Goal: Information Seeking & Learning: Learn about a topic

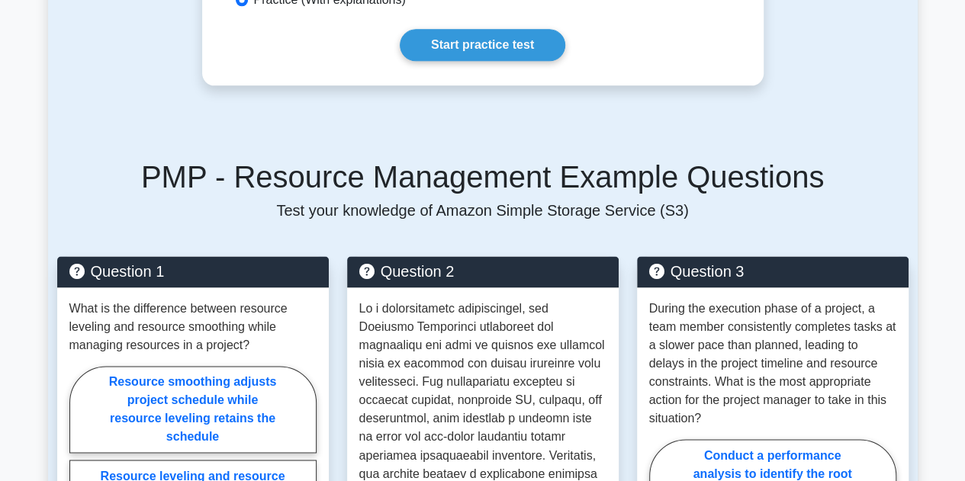
scroll to position [839, 0]
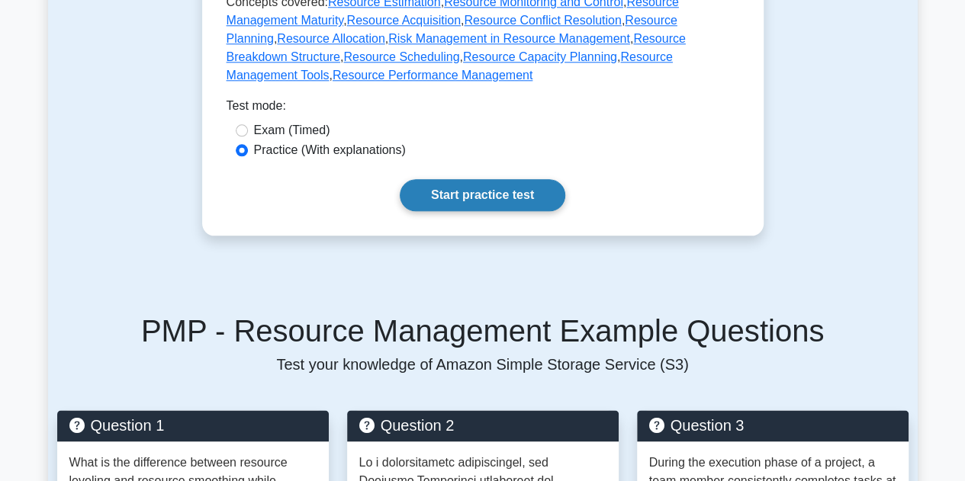
click at [514, 183] on link "Start practice test" at bounding box center [483, 195] width 166 height 32
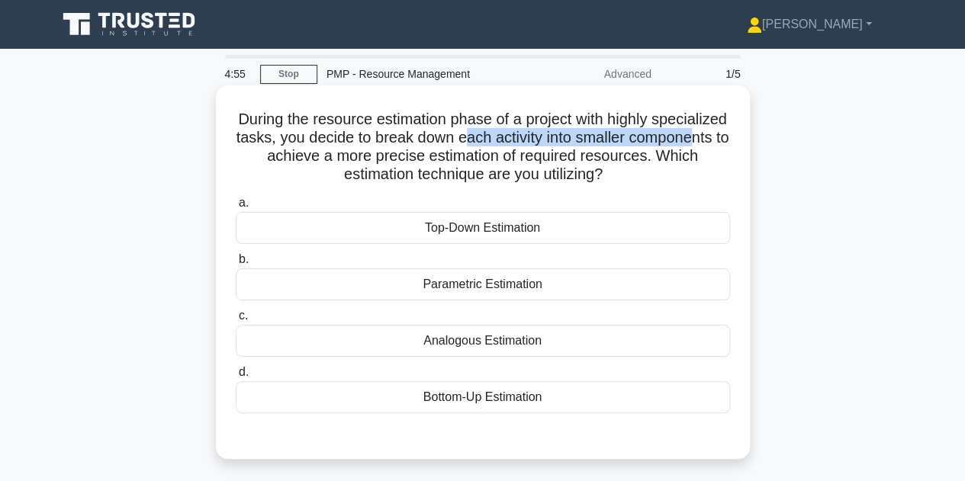
drag, startPoint x: 335, startPoint y: 148, endPoint x: 559, endPoint y: 140, distance: 224.5
click at [559, 140] on h5 "During the resource estimation phase of a project with highly specialized tasks…" at bounding box center [482, 147] width 497 height 75
click at [462, 402] on div "Bottom-Up Estimation" at bounding box center [483, 397] width 494 height 32
click at [236, 378] on input "d. Bottom-Up Estimation" at bounding box center [236, 373] width 0 height 10
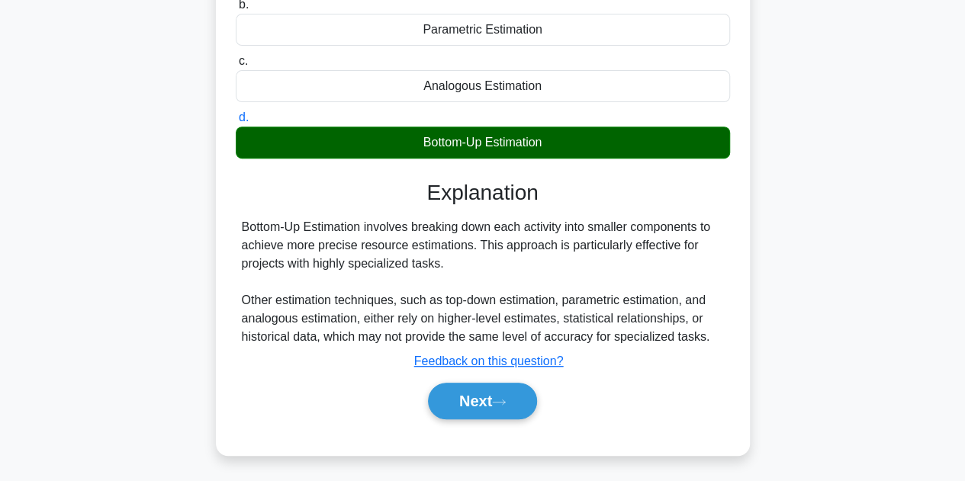
scroll to position [305, 0]
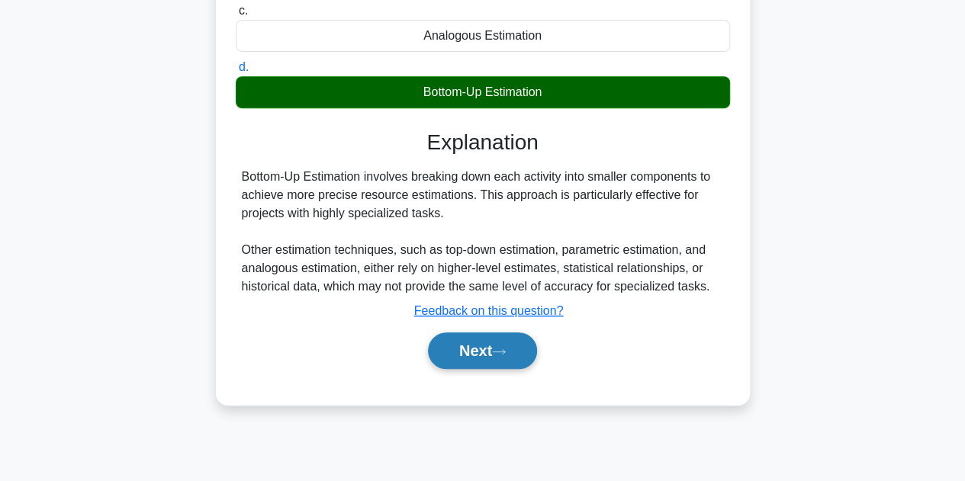
click at [465, 343] on button "Next" at bounding box center [482, 351] width 109 height 37
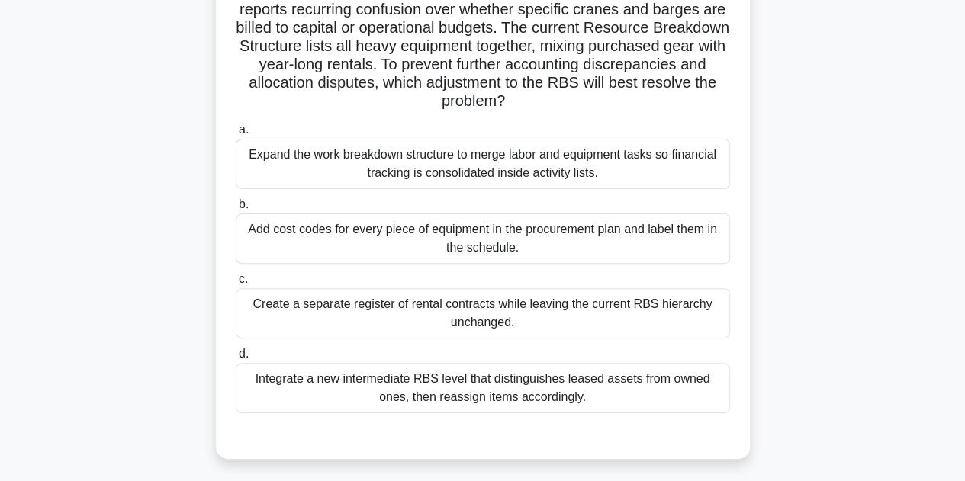
scroll to position [153, 0]
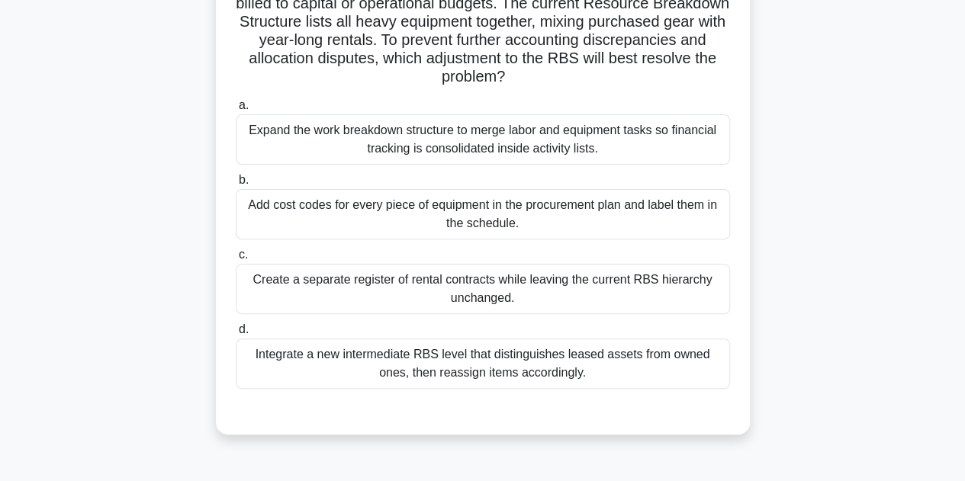
click at [539, 372] on div "Integrate a new intermediate RBS level that distinguishes leased assets from ow…" at bounding box center [483, 364] width 494 height 50
click at [236, 335] on input "d. Integrate a new intermediate RBS level that distinguishes leased assets from…" at bounding box center [236, 330] width 0 height 10
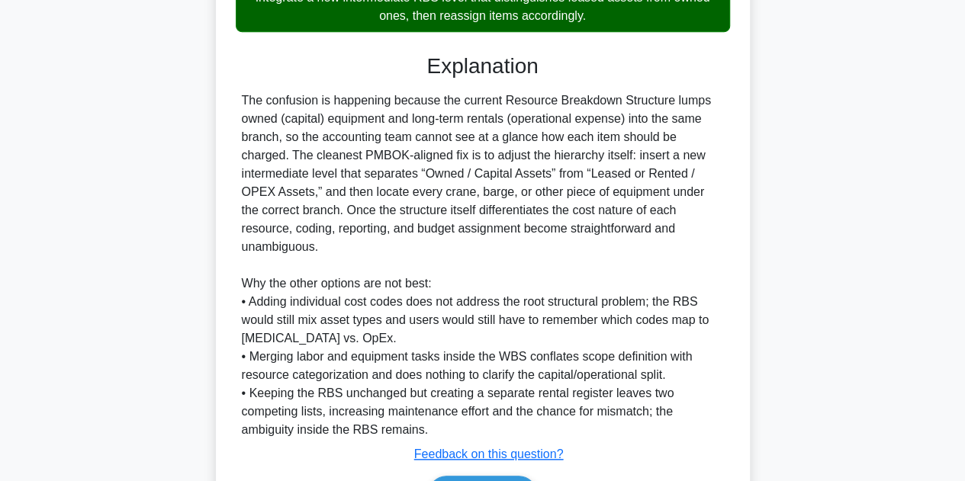
scroll to position [585, 0]
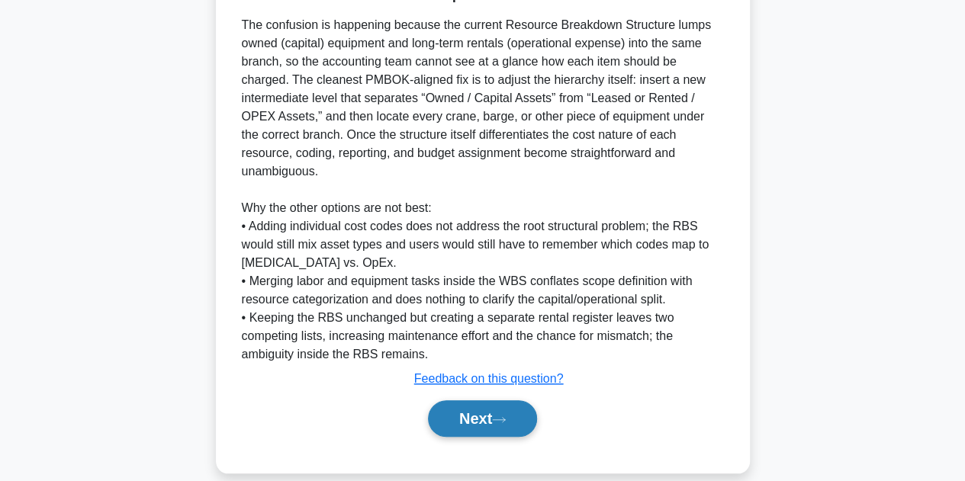
click at [490, 401] on button "Next" at bounding box center [482, 419] width 109 height 37
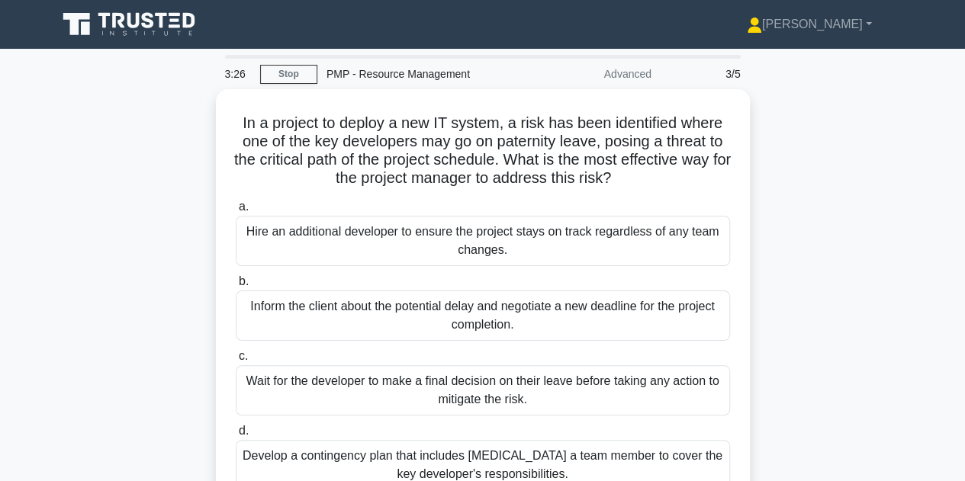
scroll to position [76, 0]
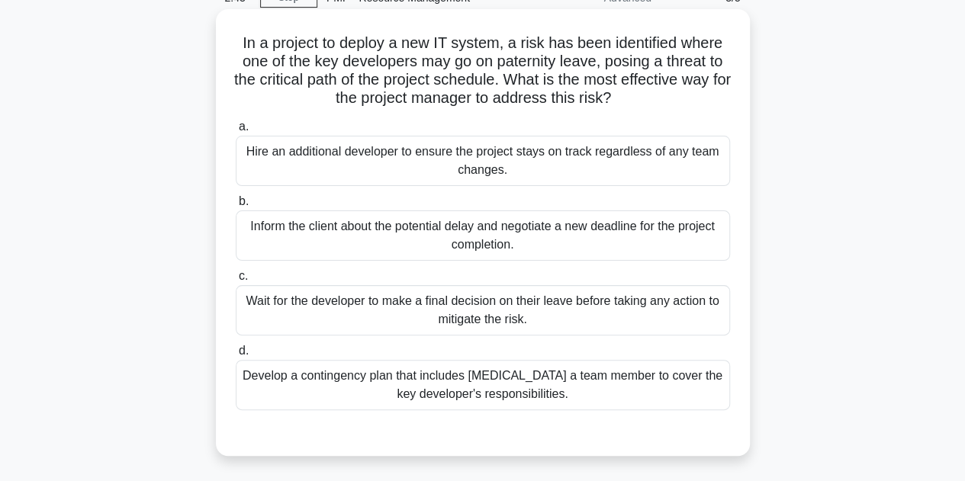
click at [439, 393] on div "Develop a contingency plan that includes cross-training a team member to cover …" at bounding box center [483, 385] width 494 height 50
click at [236, 356] on input "d. Develop a contingency plan that includes cross-training a team member to cov…" at bounding box center [236, 351] width 0 height 10
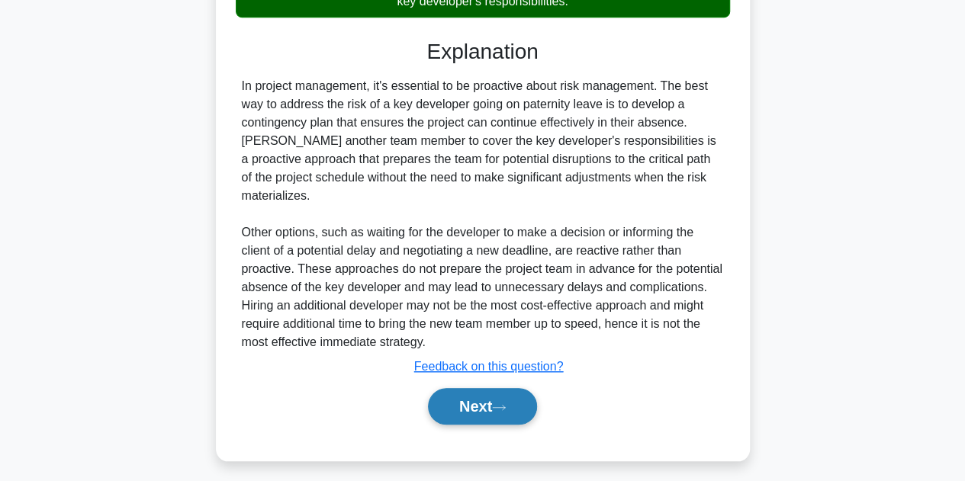
scroll to position [475, 0]
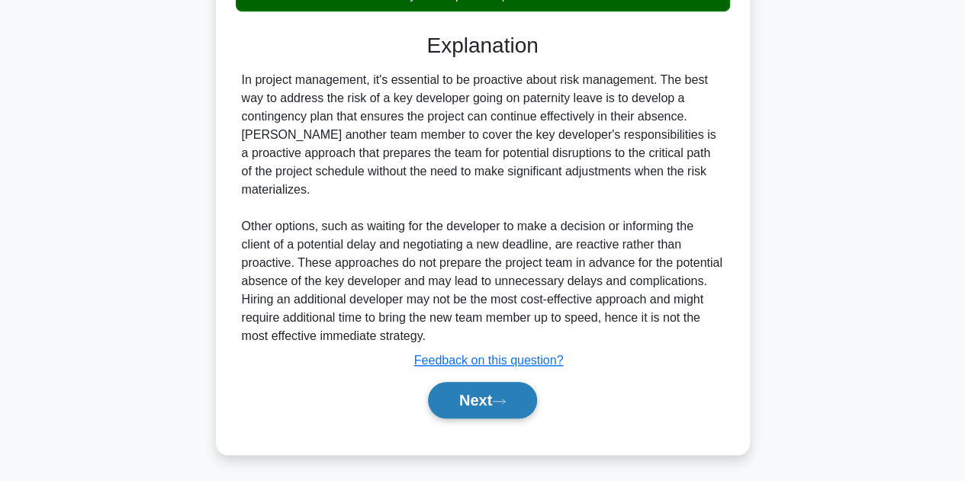
click at [441, 386] on button "Next" at bounding box center [482, 400] width 109 height 37
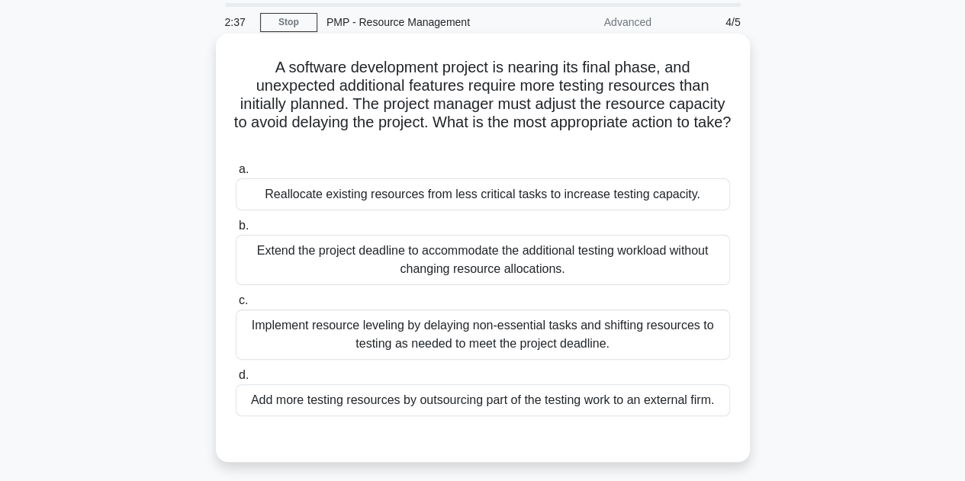
scroll to position [76, 0]
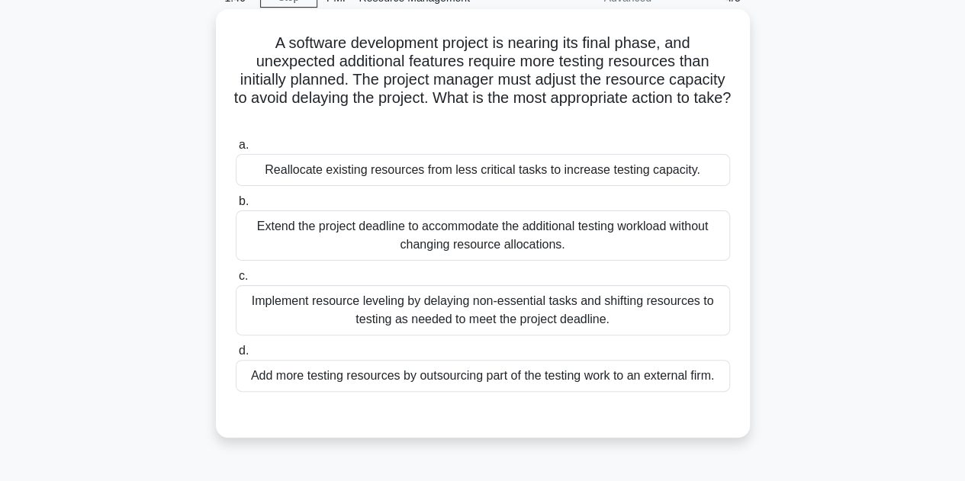
click at [563, 377] on div "Add more testing resources by outsourcing part of the testing work to an extern…" at bounding box center [483, 376] width 494 height 32
click at [236, 356] on input "d. Add more testing resources by outsourcing part of the testing work to an ext…" at bounding box center [236, 351] width 0 height 10
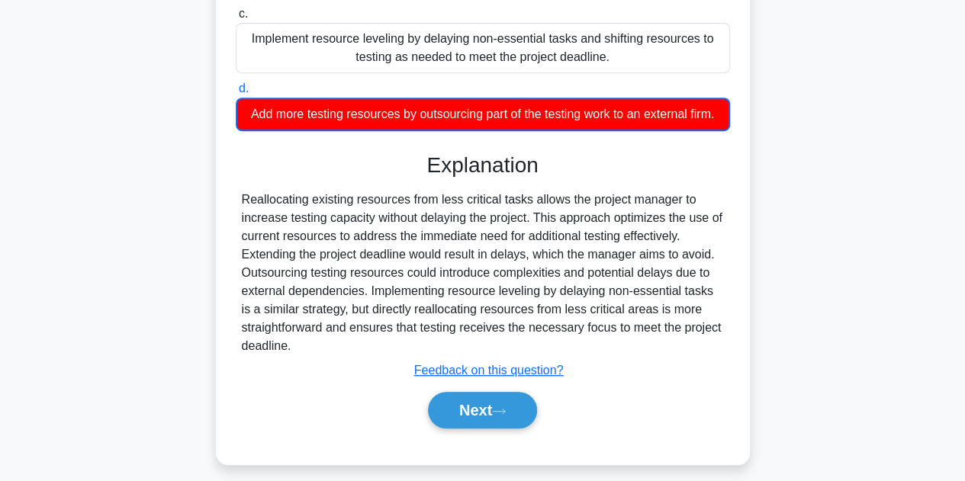
scroll to position [368, 0]
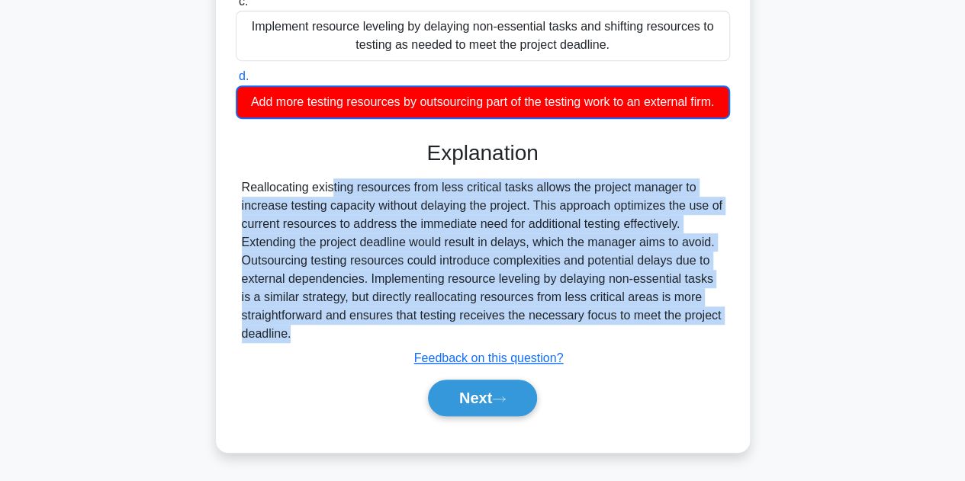
drag, startPoint x: 243, startPoint y: 195, endPoint x: 410, endPoint y: 351, distance: 229.4
click at [410, 351] on div "Explanation Reallocating existing resources from less critical tasks allows the…" at bounding box center [483, 281] width 494 height 282
copy div "Reallocating existing resources from less critical tasks allows the project man…"
click at [456, 396] on button "Next" at bounding box center [482, 398] width 109 height 37
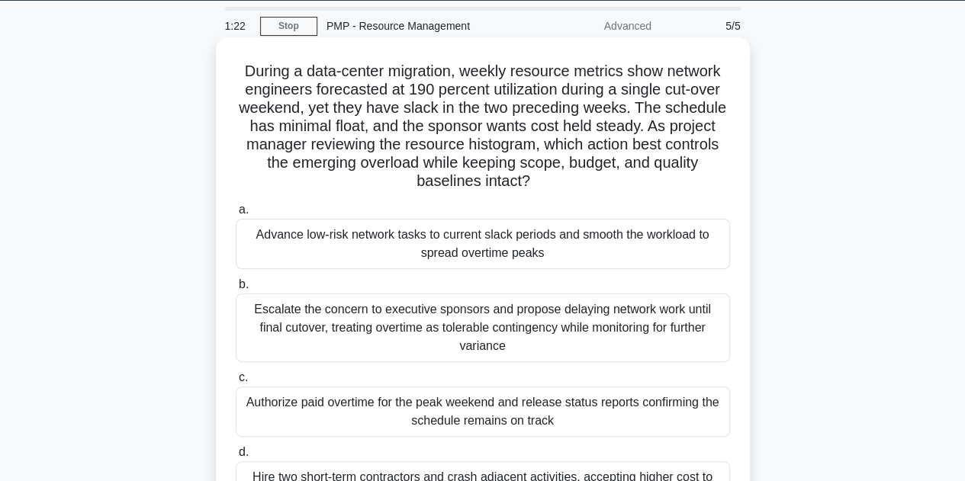
scroll to position [37, 0]
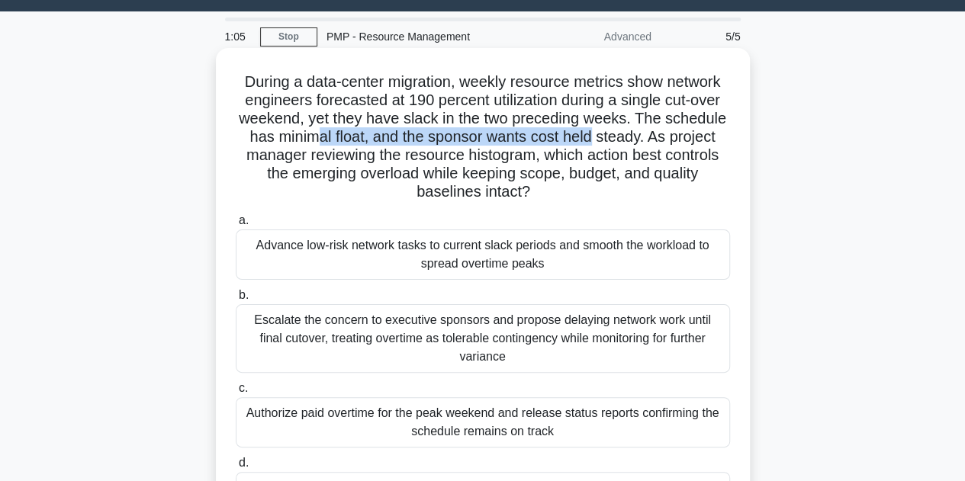
drag, startPoint x: 311, startPoint y: 137, endPoint x: 598, endPoint y: 135, distance: 287.6
click at [598, 135] on h5 "During a data-center migration, weekly resource metrics show network engineers …" at bounding box center [482, 137] width 497 height 130
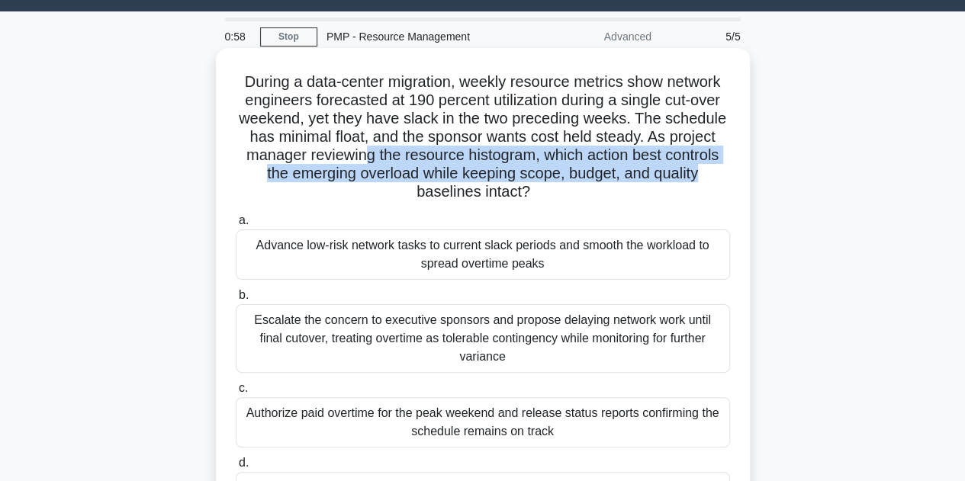
drag, startPoint x: 360, startPoint y: 163, endPoint x: 732, endPoint y: 170, distance: 371.6
click at [732, 170] on div "During a data-center migration, weekly resource metrics show network engineers …" at bounding box center [483, 308] width 522 height 508
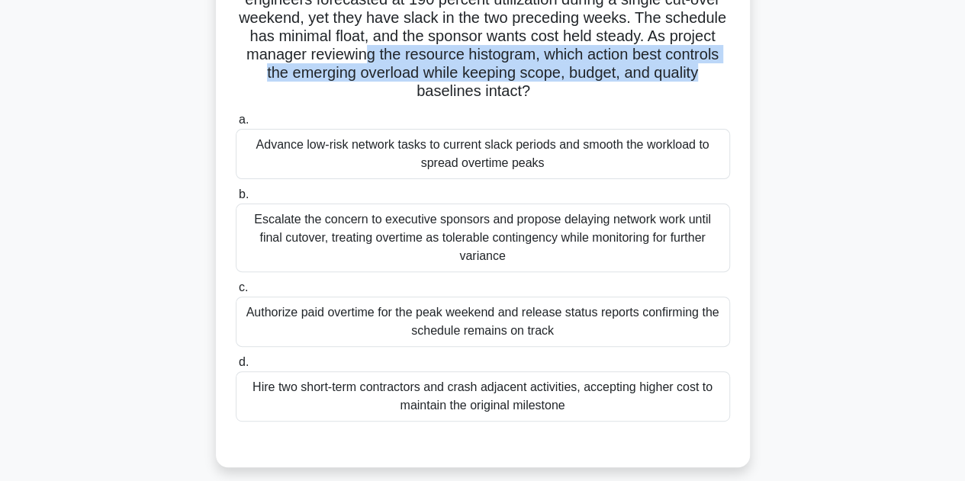
scroll to position [114, 0]
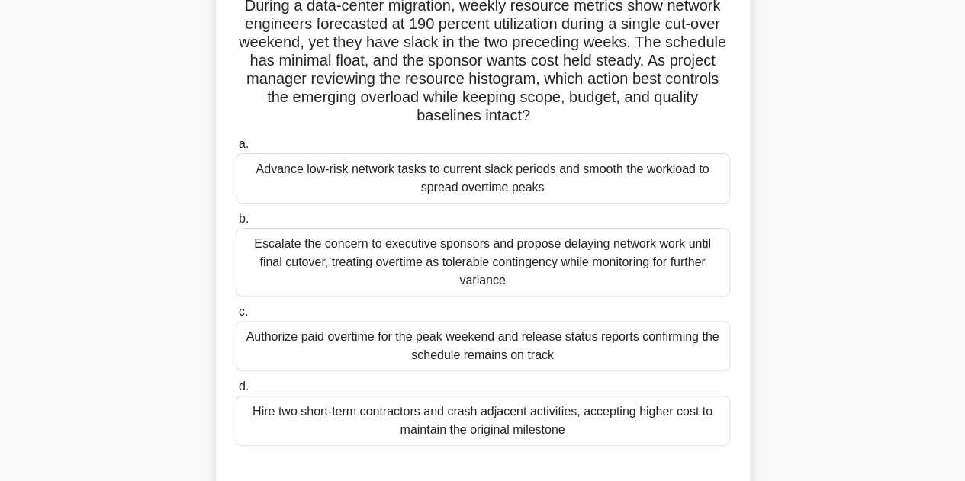
click at [637, 184] on div "Advance low-risk network tasks to current slack periods and smooth the workload…" at bounding box center [483, 178] width 494 height 50
click at [236, 150] on input "a. Advance low-risk network tasks to current slack periods and smooth the workl…" at bounding box center [236, 145] width 0 height 10
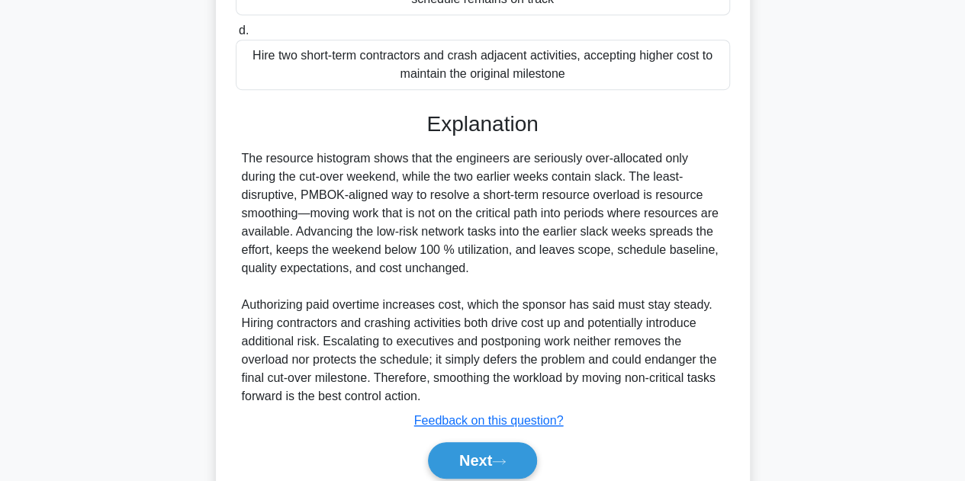
scroll to position [512, 0]
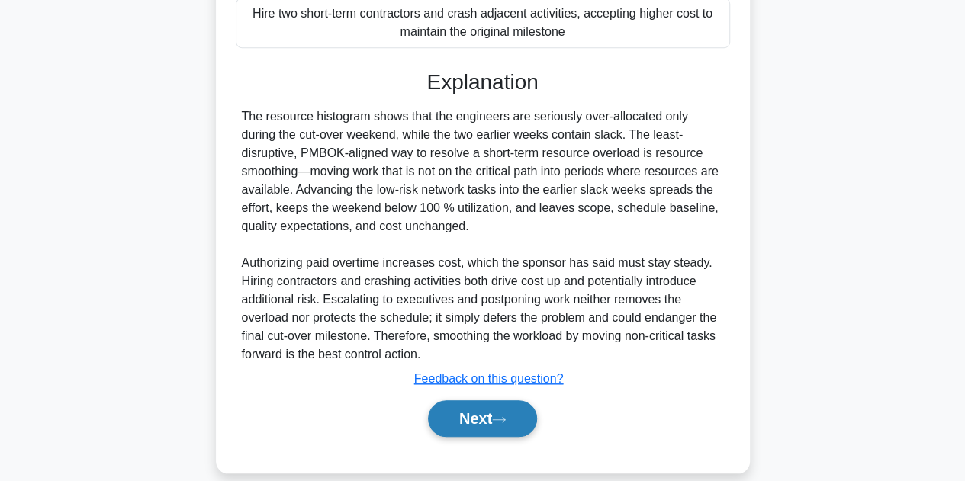
click at [484, 410] on button "Next" at bounding box center [482, 419] width 109 height 37
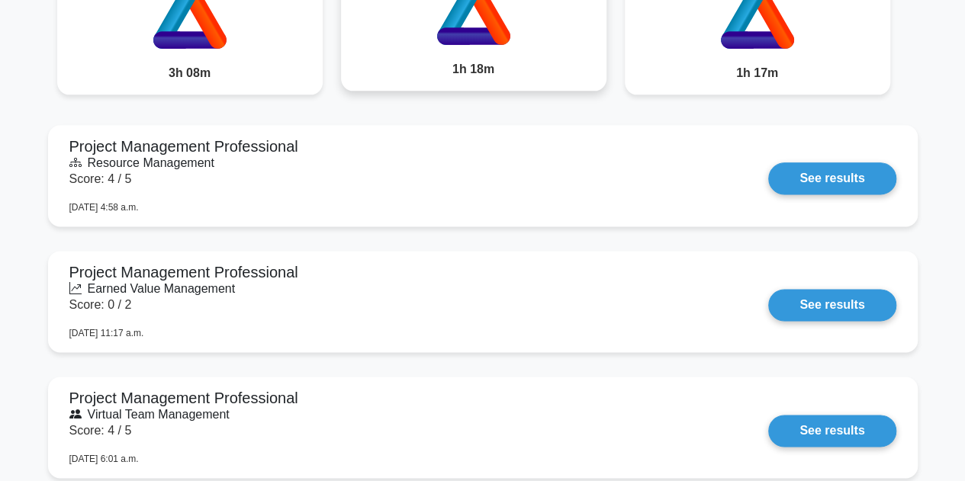
scroll to position [839, 0]
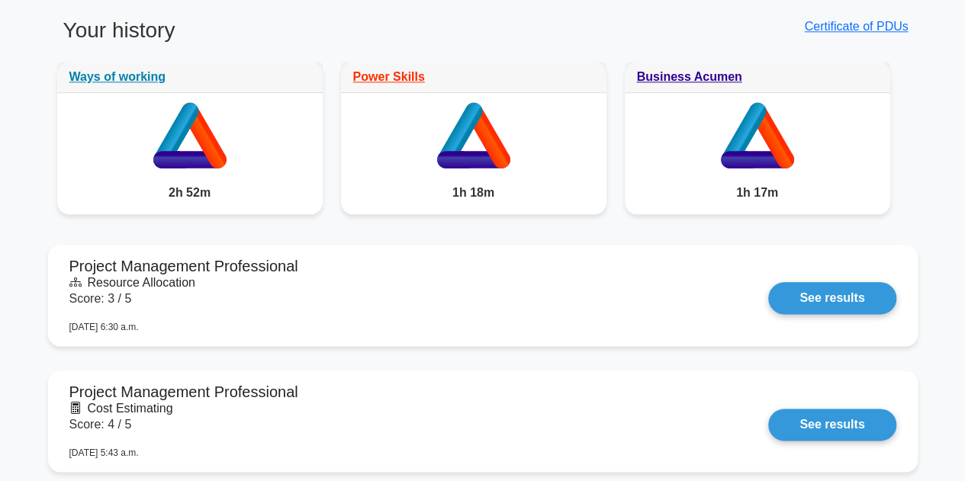
scroll to position [839, 0]
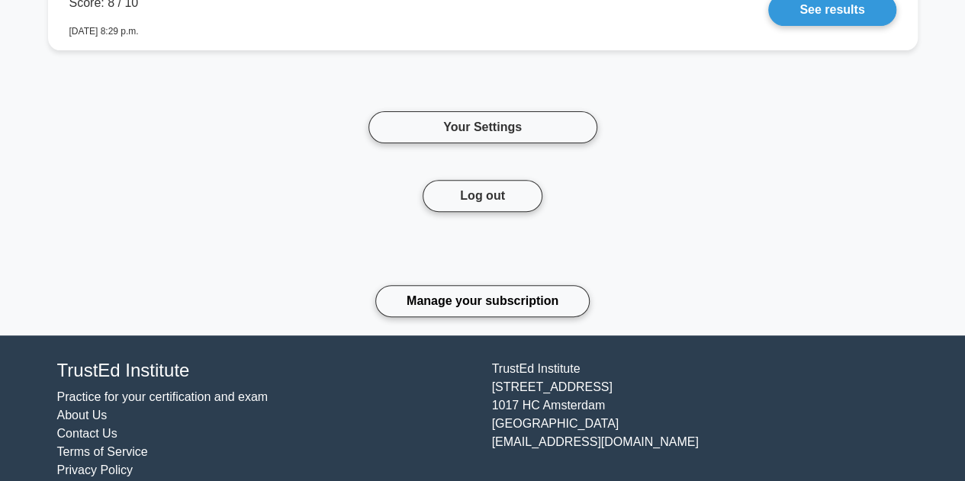
scroll to position [6007, 0]
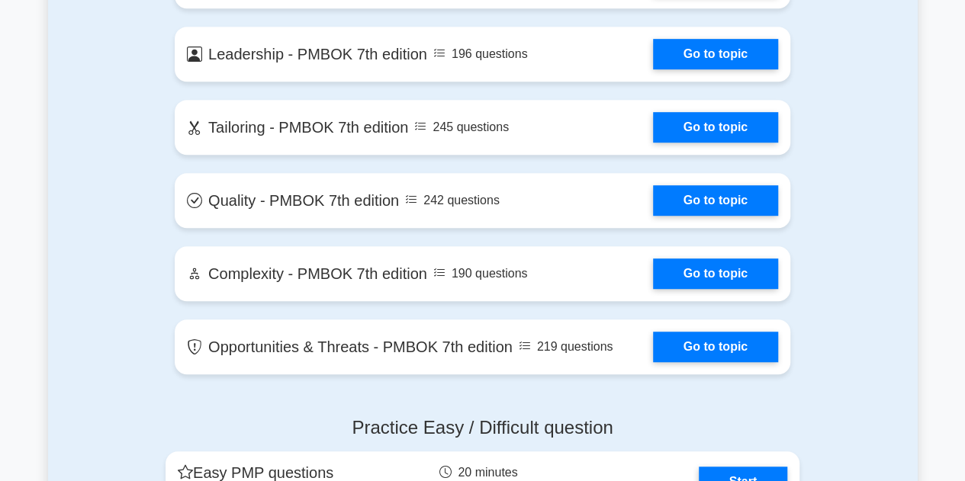
scroll to position [3586, 0]
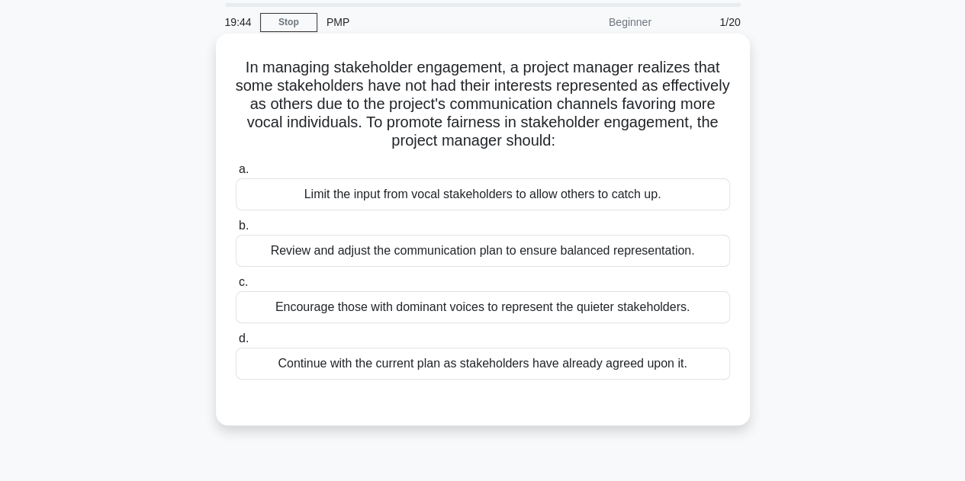
scroll to position [76, 0]
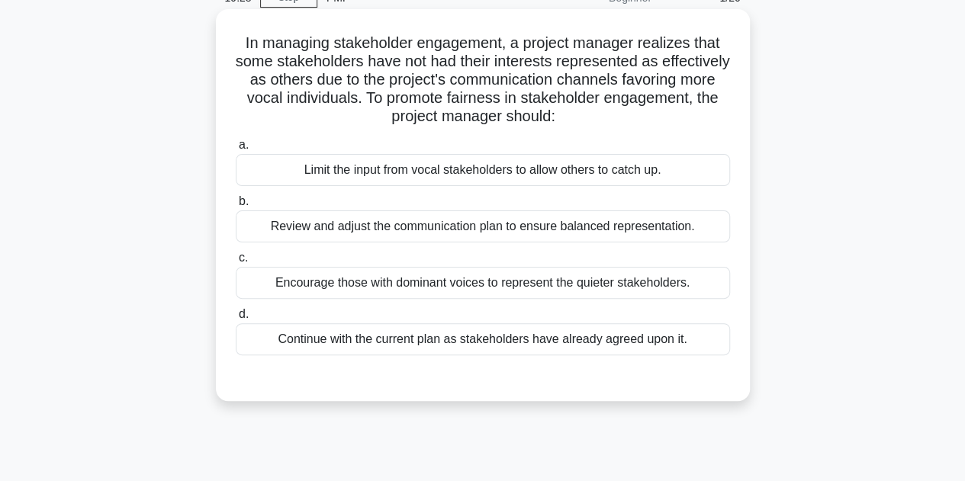
click at [694, 228] on div "Review and adjust the communication plan to ensure balanced representation." at bounding box center [483, 227] width 494 height 32
click at [236, 207] on input "b. Review and adjust the communication plan to ensure balanced representation." at bounding box center [236, 202] width 0 height 10
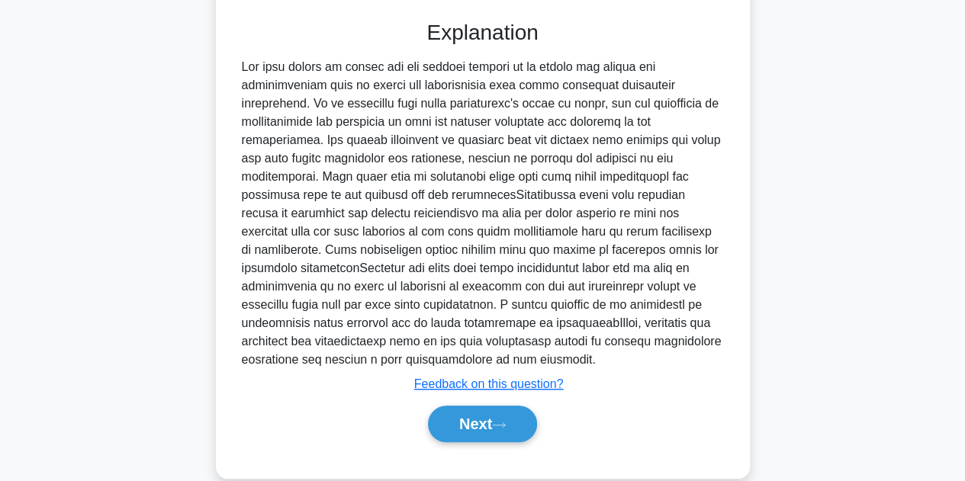
scroll to position [457, 0]
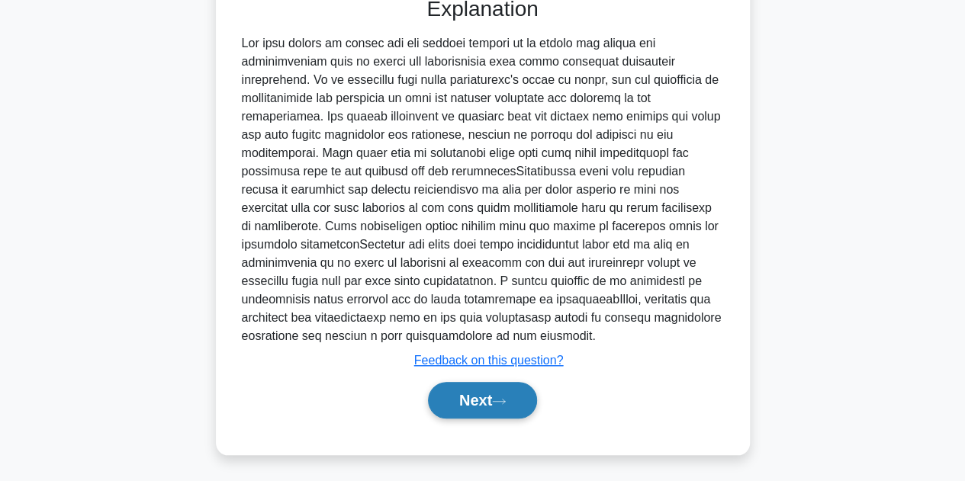
click at [505, 390] on button "Next" at bounding box center [482, 400] width 109 height 37
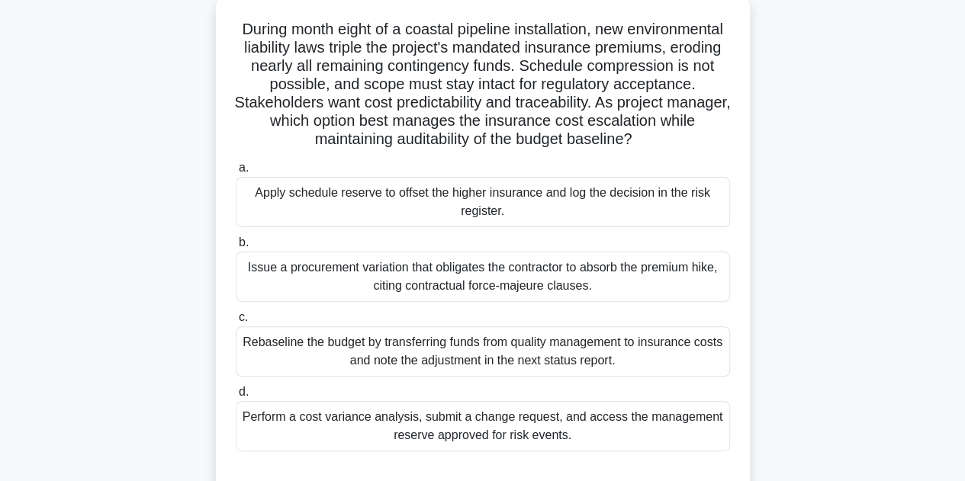
scroll to position [114, 0]
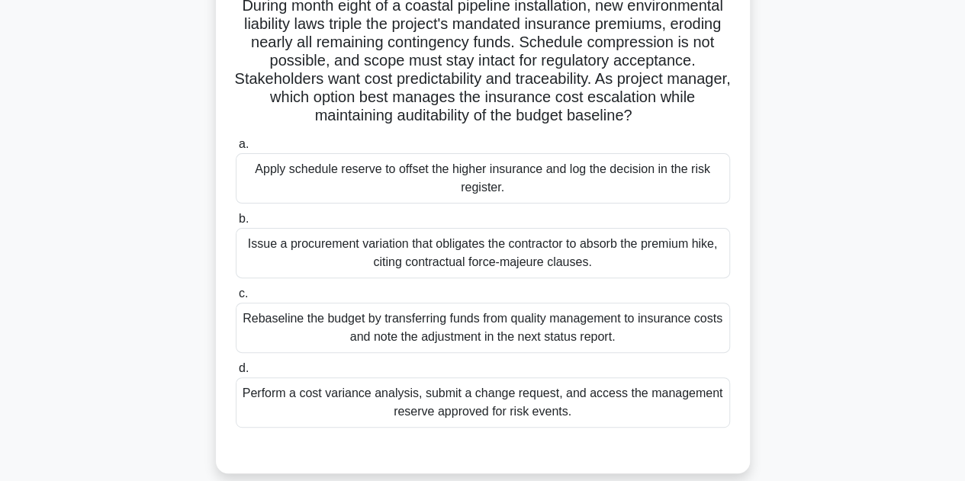
click at [605, 402] on div "Perform a cost variance analysis, submit a change request, and access the manag…" at bounding box center [483, 403] width 494 height 50
click at [236, 374] on input "d. Perform a cost variance analysis, submit a change request, and access the ma…" at bounding box center [236, 369] width 0 height 10
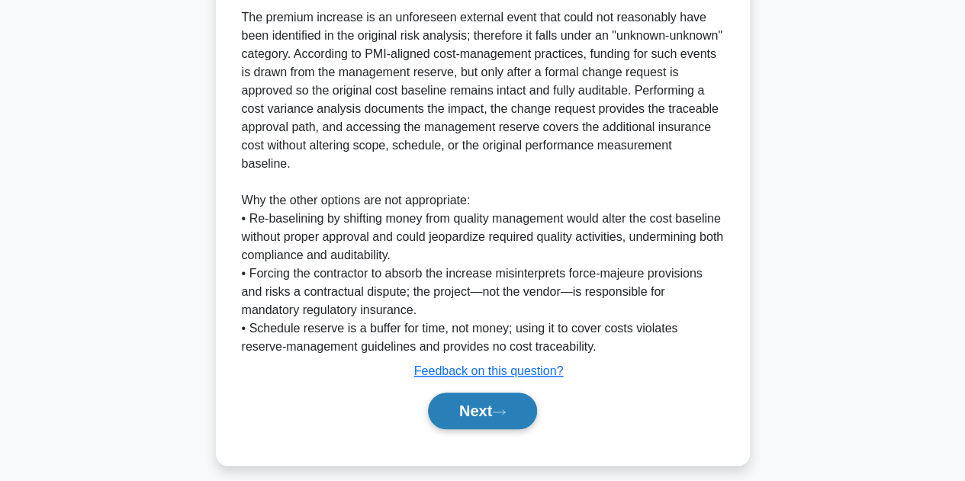
scroll to position [603, 0]
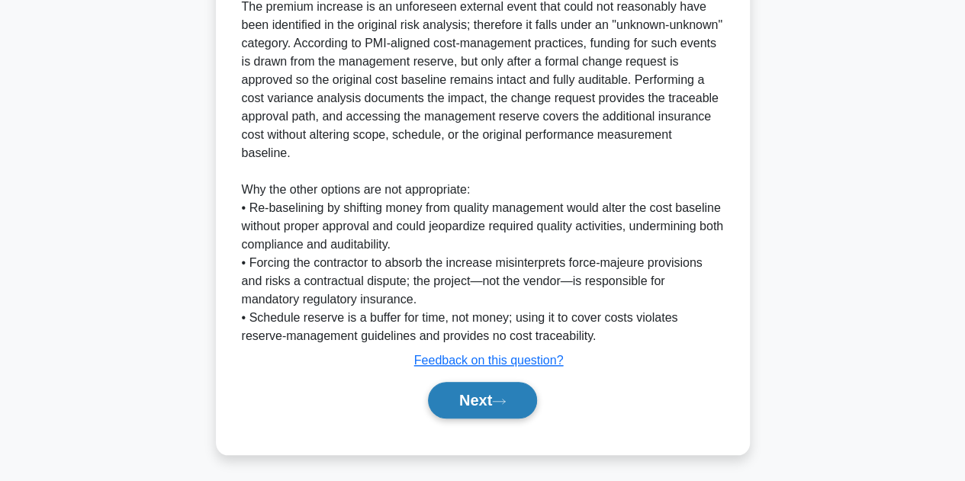
click at [497, 397] on button "Next" at bounding box center [482, 400] width 109 height 37
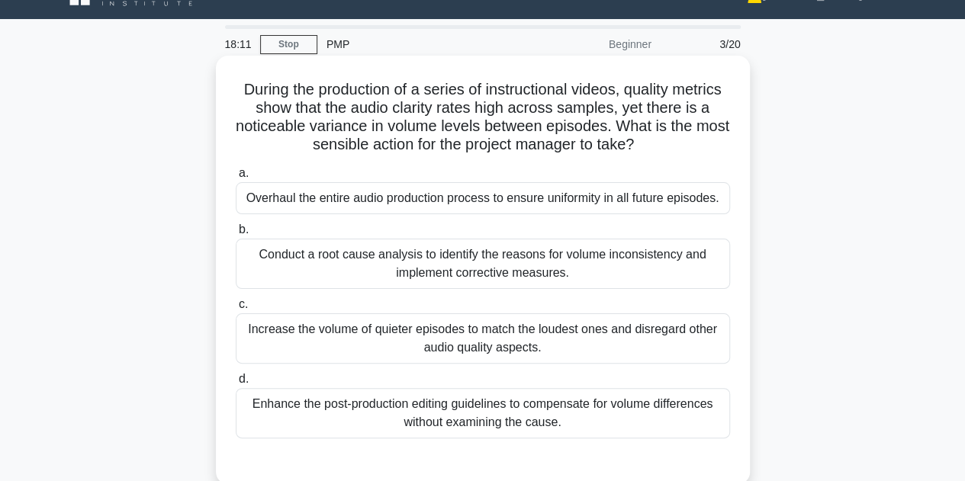
scroll to position [76, 0]
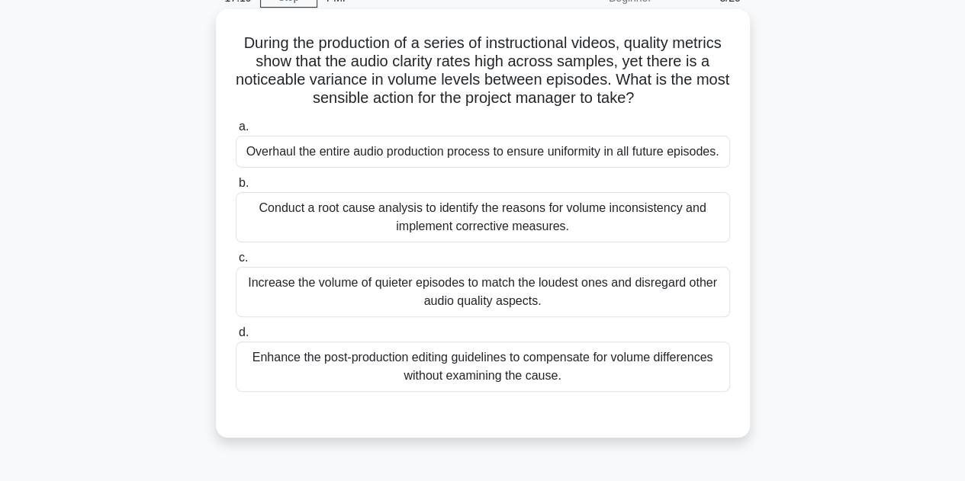
click at [441, 218] on div "Conduct a root cause analysis to identify the reasons for volume inconsistency …" at bounding box center [483, 217] width 494 height 50
click at [236, 188] on input "b. Conduct a root cause analysis to identify the reasons for volume inconsisten…" at bounding box center [236, 184] width 0 height 10
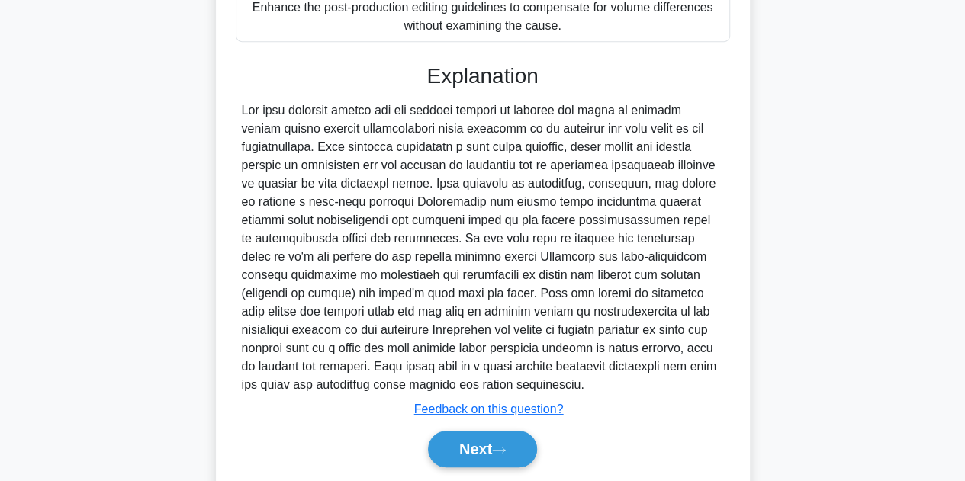
scroll to position [458, 0]
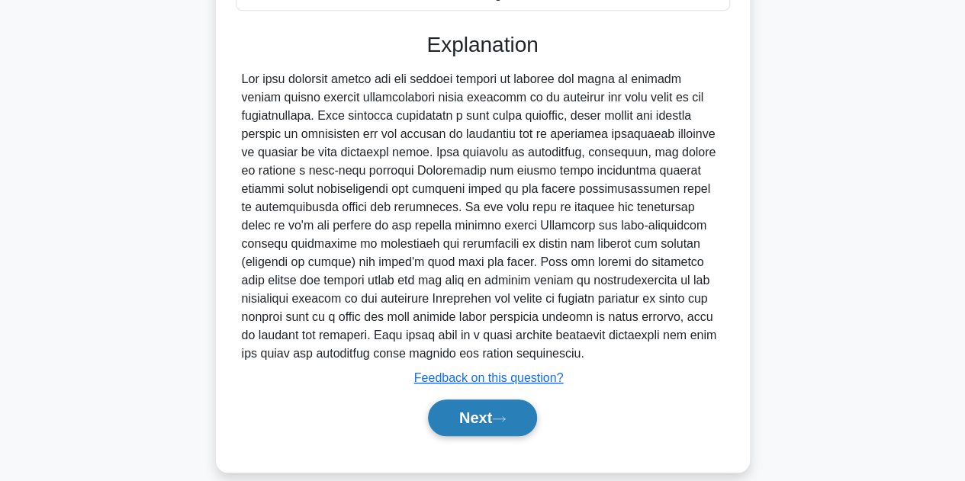
click at [458, 430] on button "Next" at bounding box center [482, 418] width 109 height 37
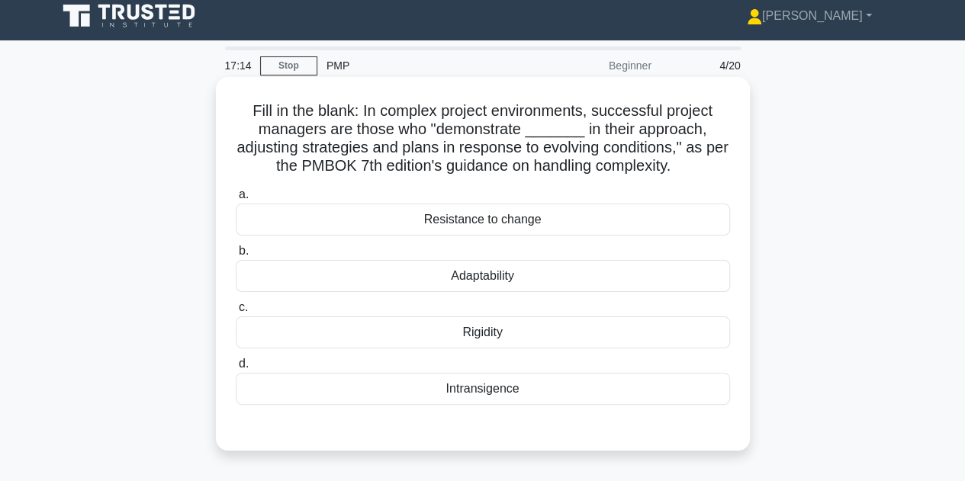
scroll to position [0, 0]
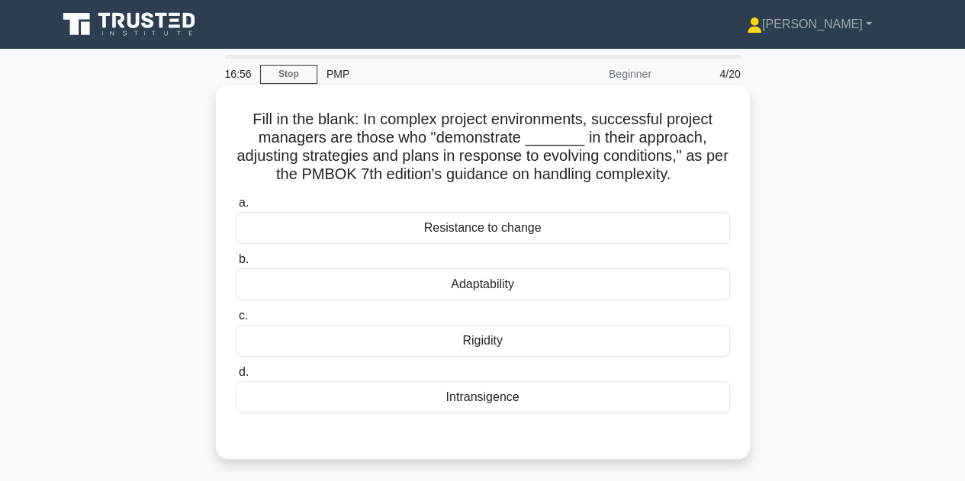
click at [488, 292] on div "Adaptability" at bounding box center [483, 285] width 494 height 32
click at [236, 265] on input "b. Adaptability" at bounding box center [236, 260] width 0 height 10
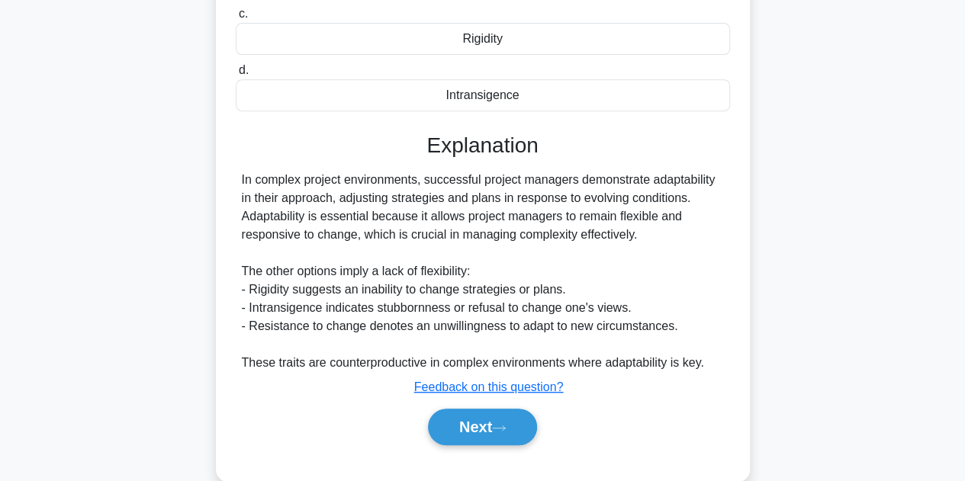
scroll to position [305, 0]
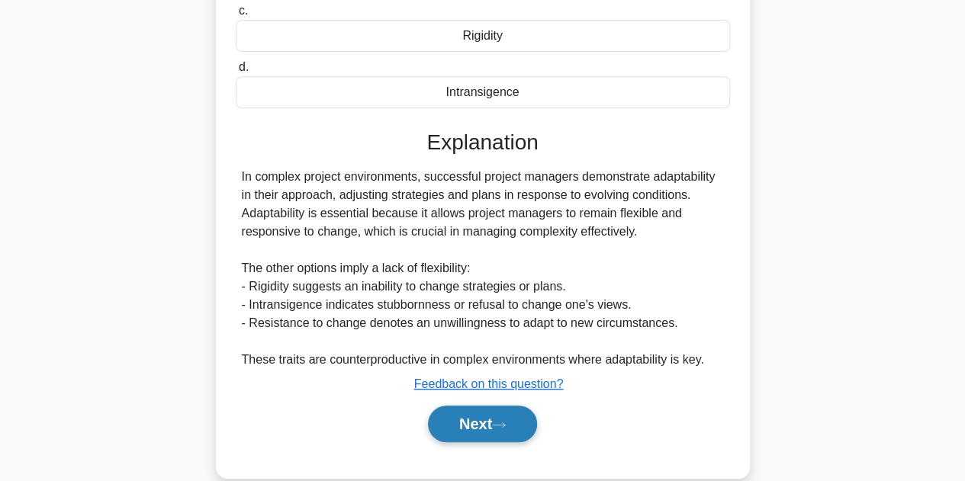
click at [517, 428] on button "Next" at bounding box center [482, 424] width 109 height 37
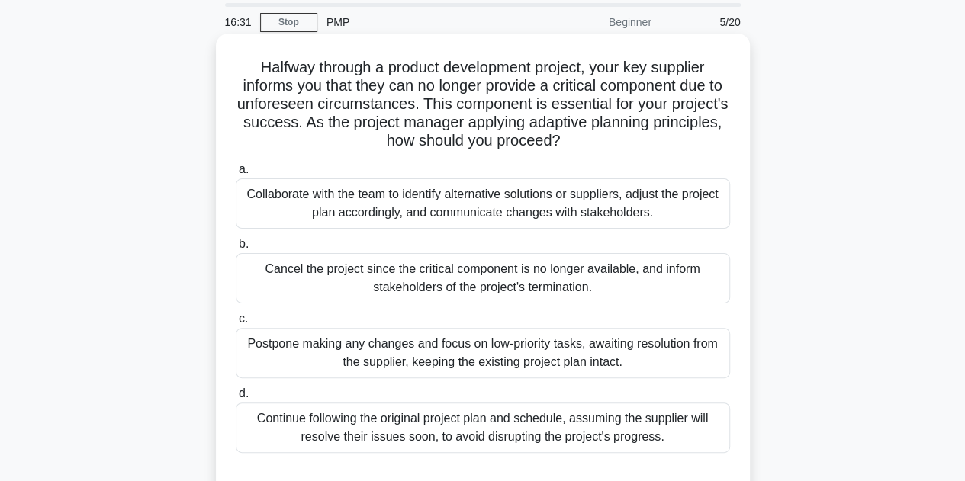
scroll to position [76, 0]
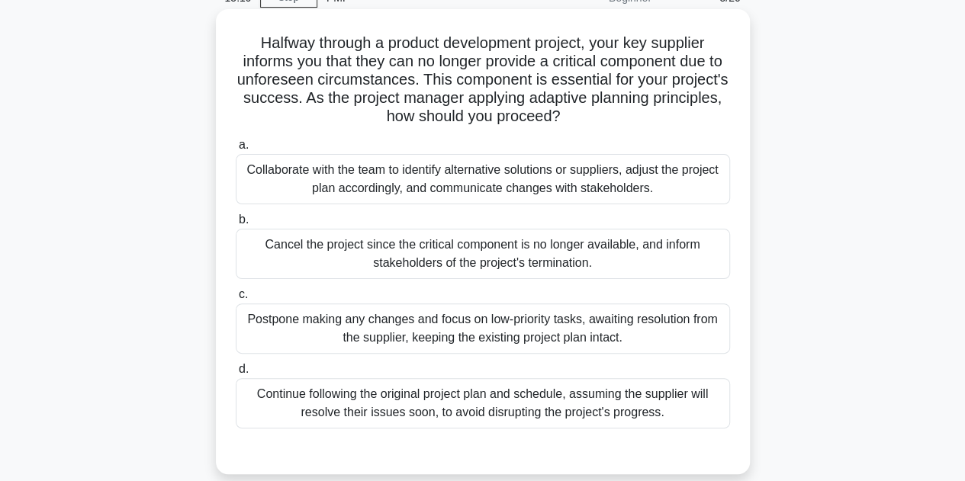
click at [484, 185] on div "Collaborate with the team to identify alternative solutions or suppliers, adjus…" at bounding box center [483, 179] width 494 height 50
click at [236, 150] on input "a. Collaborate with the team to identify alternative solutions or suppliers, ad…" at bounding box center [236, 145] width 0 height 10
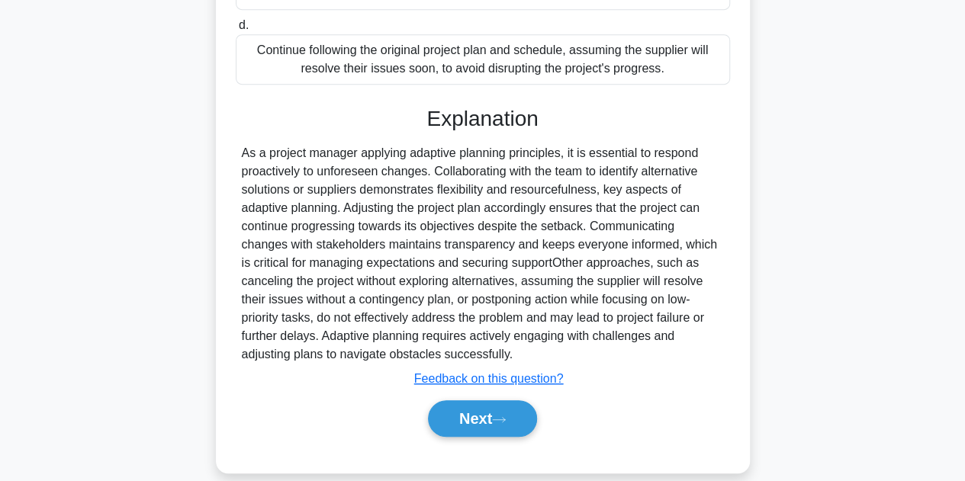
scroll to position [439, 0]
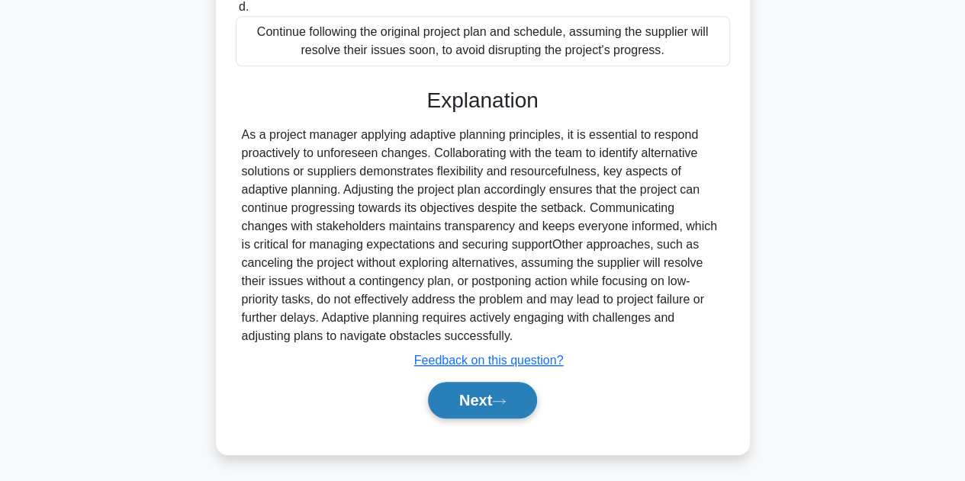
click at [449, 385] on button "Next" at bounding box center [482, 400] width 109 height 37
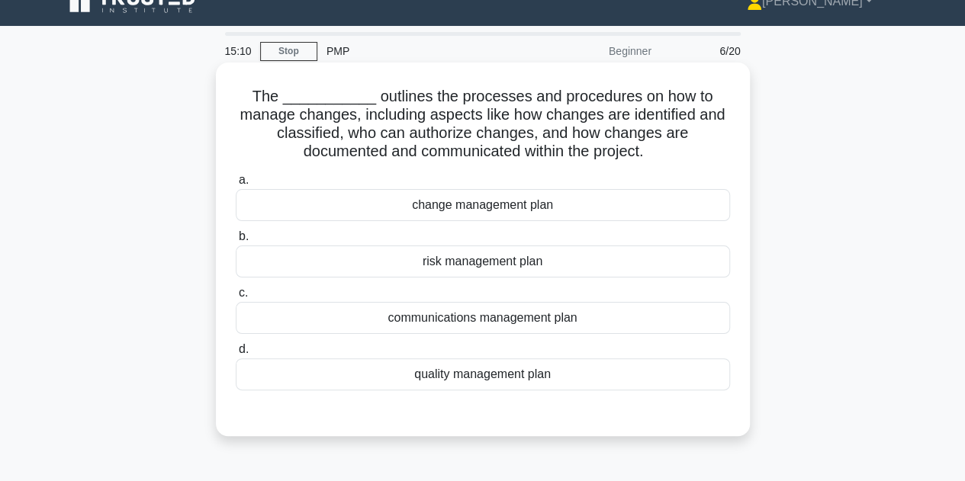
scroll to position [0, 0]
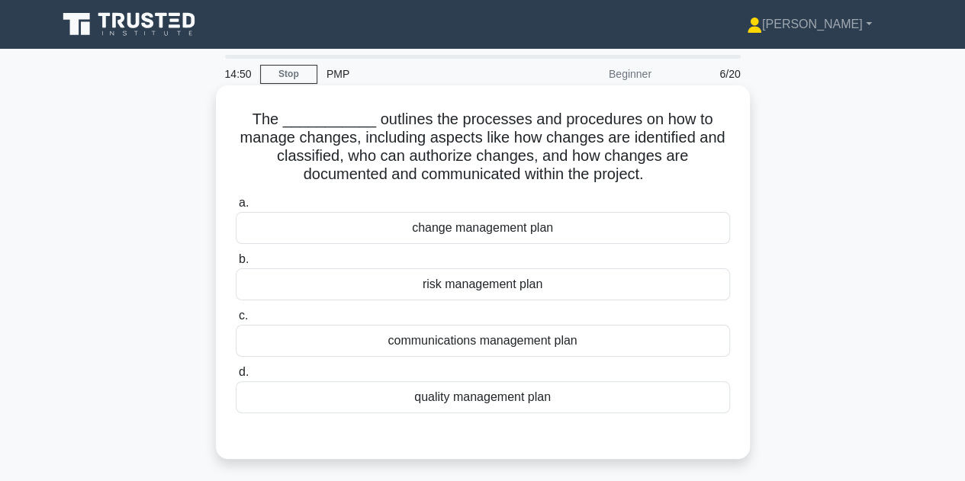
click at [540, 237] on div "change management plan" at bounding box center [483, 228] width 494 height 32
click at [236, 208] on input "a. change management plan" at bounding box center [236, 203] width 0 height 10
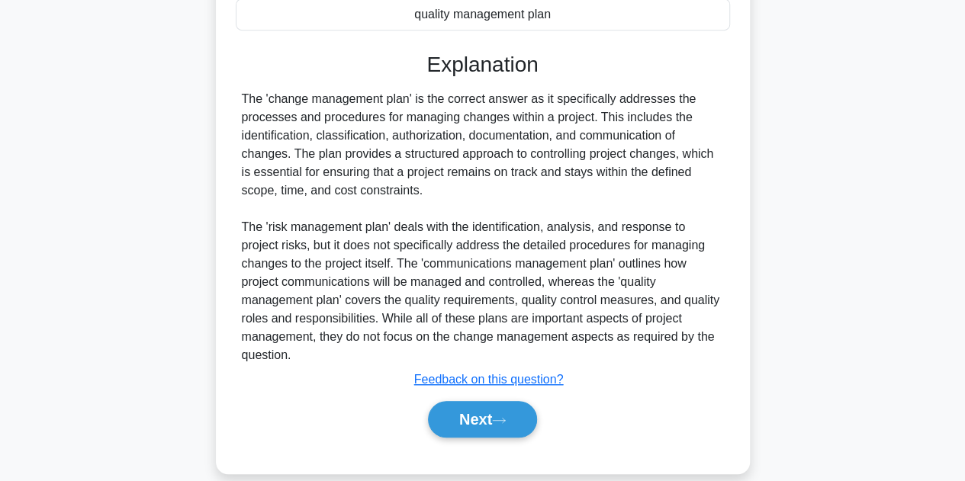
scroll to position [384, 0]
click at [506, 416] on icon at bounding box center [499, 420] width 14 height 8
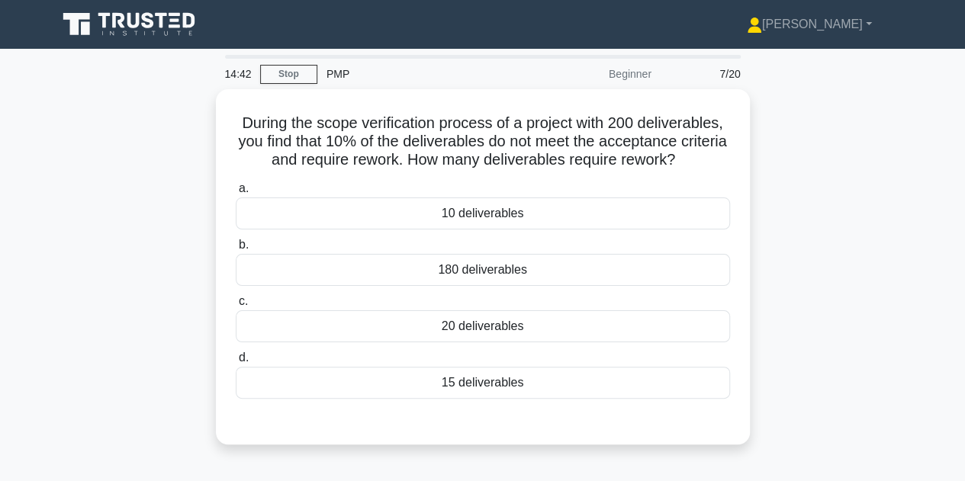
scroll to position [0, 0]
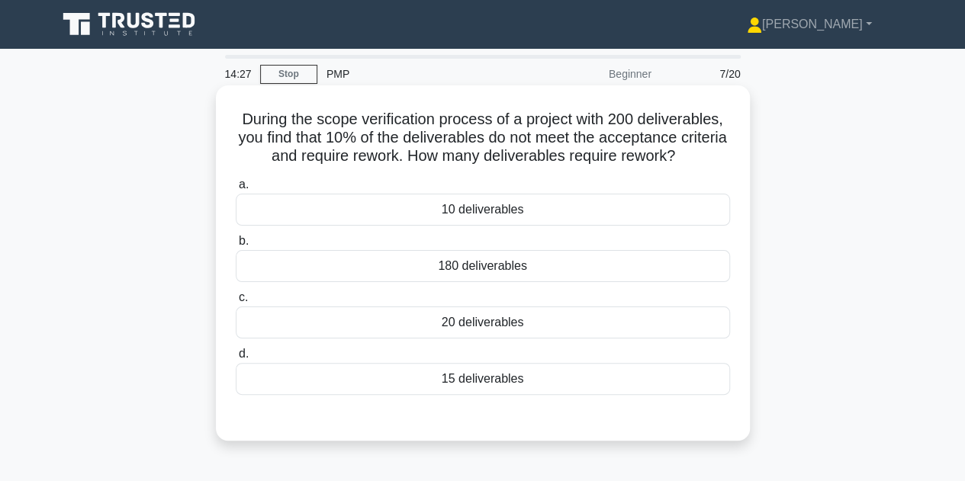
click at [472, 324] on div "20 deliverables" at bounding box center [483, 323] width 494 height 32
click at [236, 303] on input "c. 20 deliverables" at bounding box center [236, 298] width 0 height 10
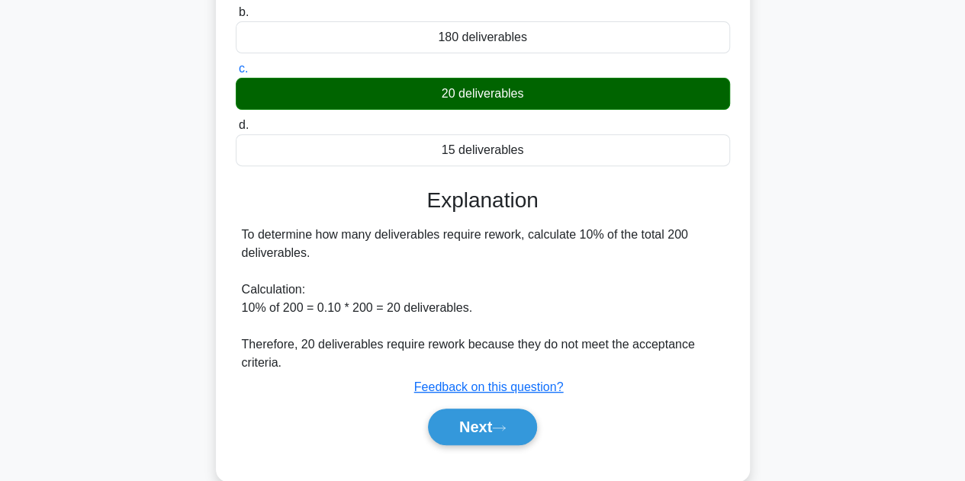
scroll to position [343, 0]
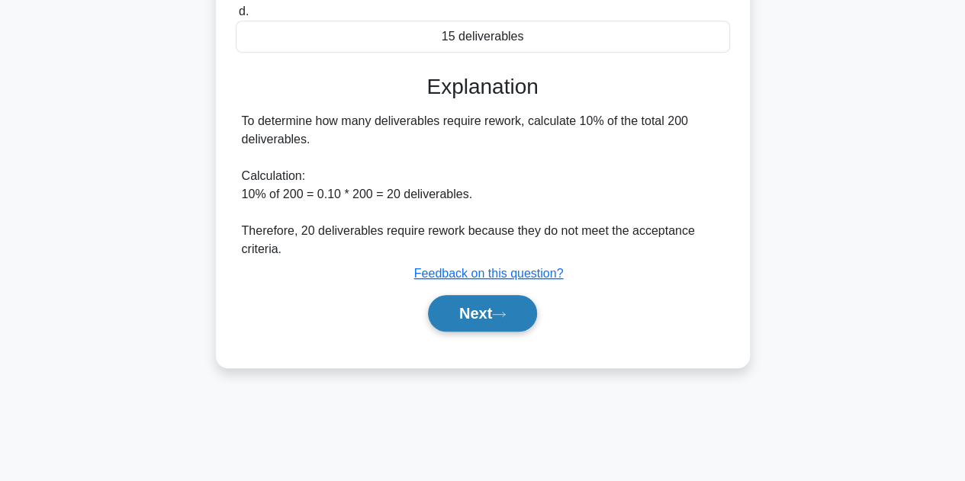
click at [475, 304] on button "Next" at bounding box center [482, 313] width 109 height 37
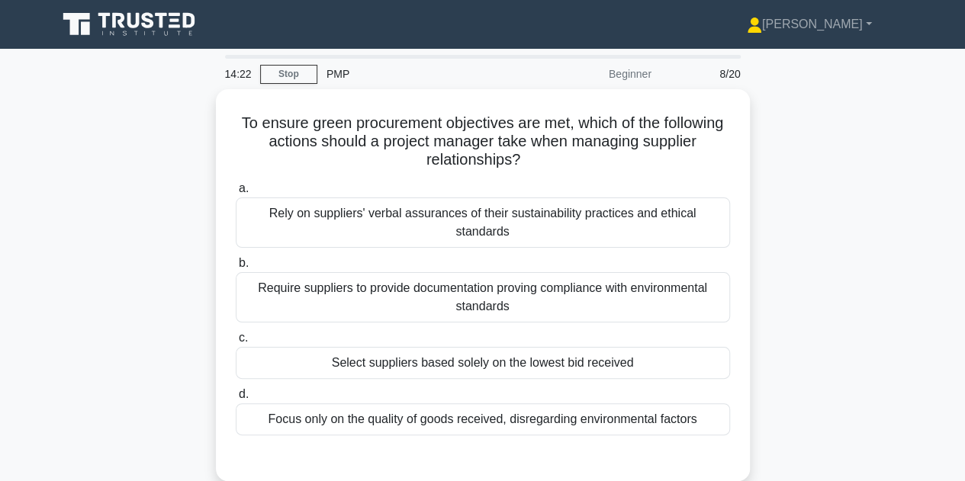
scroll to position [0, 0]
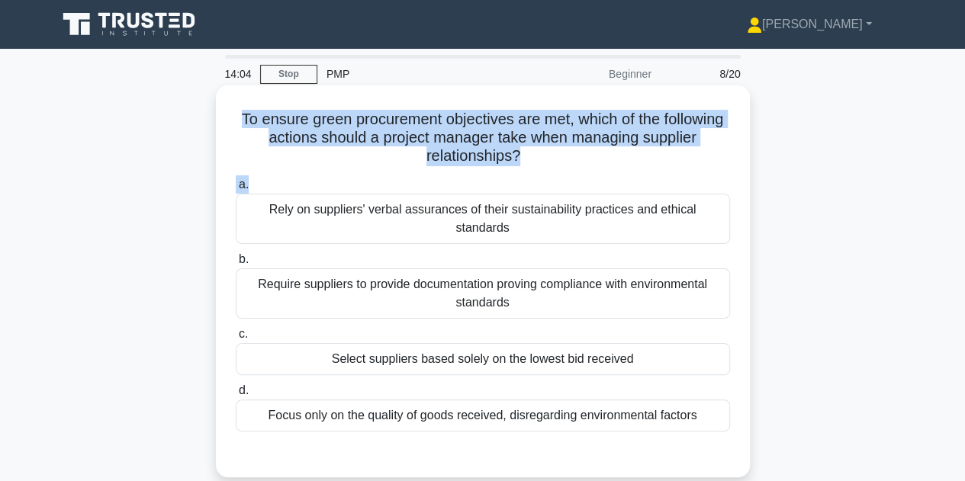
drag, startPoint x: 549, startPoint y: 172, endPoint x: 219, endPoint y: 117, distance: 334.9
click at [219, 117] on div "To ensure green procurement objectives are met, which of the following actions …" at bounding box center [483, 281] width 534 height 392
copy div "To ensure green procurement objectives are met, which of the following actions …"
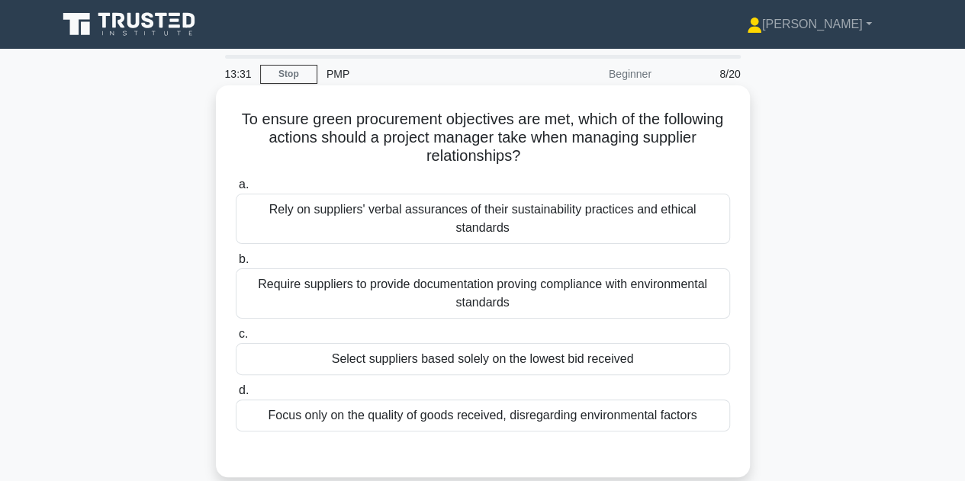
click at [491, 269] on div "Require suppliers to provide documentation proving compliance with environmenta…" at bounding box center [483, 294] width 494 height 50
click at [236, 265] on input "b. Require suppliers to provide documentation proving compliance with environme…" at bounding box center [236, 260] width 0 height 10
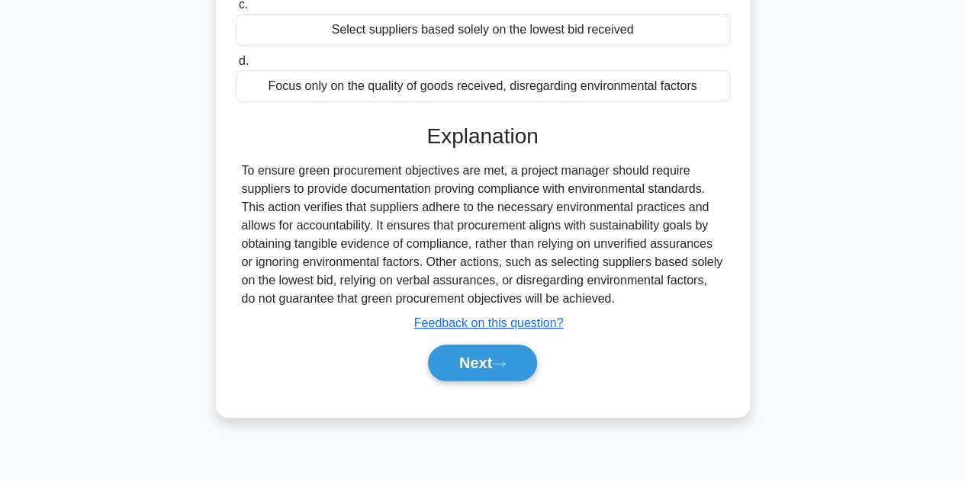
scroll to position [343, 0]
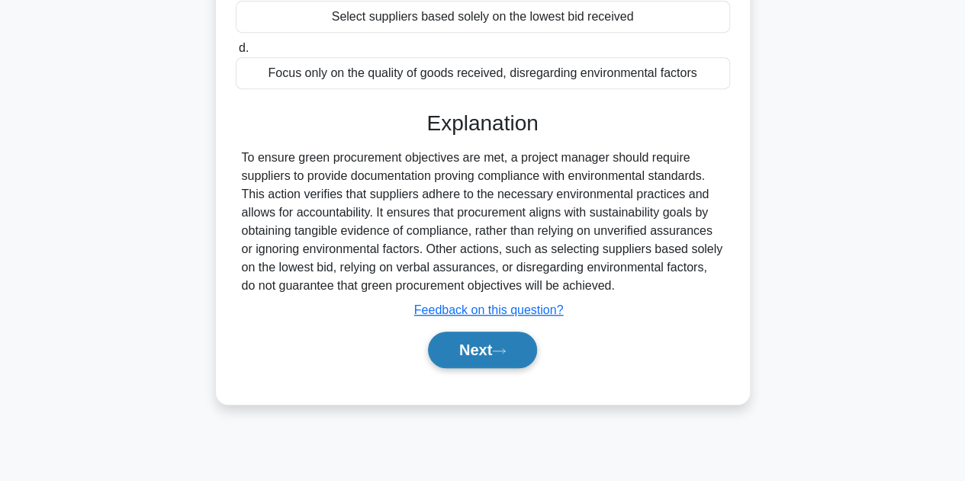
click at [474, 332] on button "Next" at bounding box center [482, 350] width 109 height 37
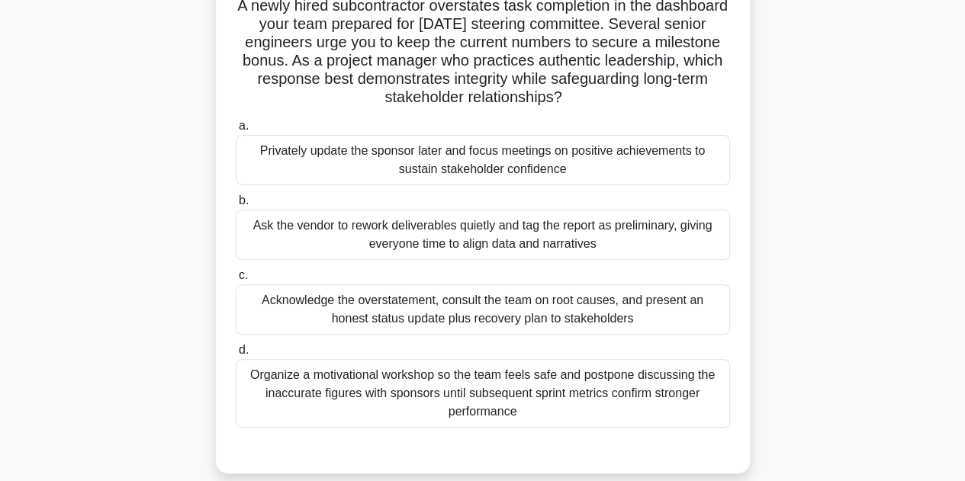
scroll to position [37, 0]
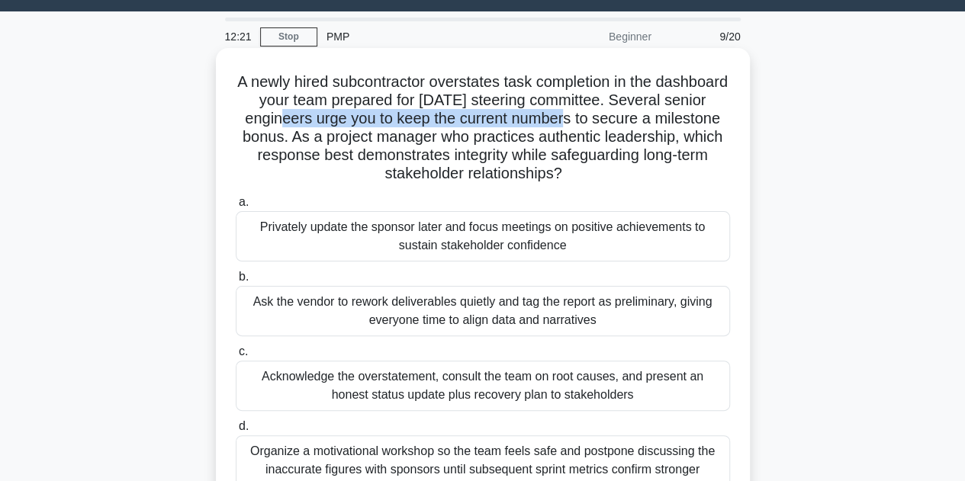
drag, startPoint x: 362, startPoint y: 121, endPoint x: 653, endPoint y: 119, distance: 291.5
click at [653, 119] on h5 "A newly hired subcontractor overstates task completion in the dashboard your te…" at bounding box center [482, 127] width 497 height 111
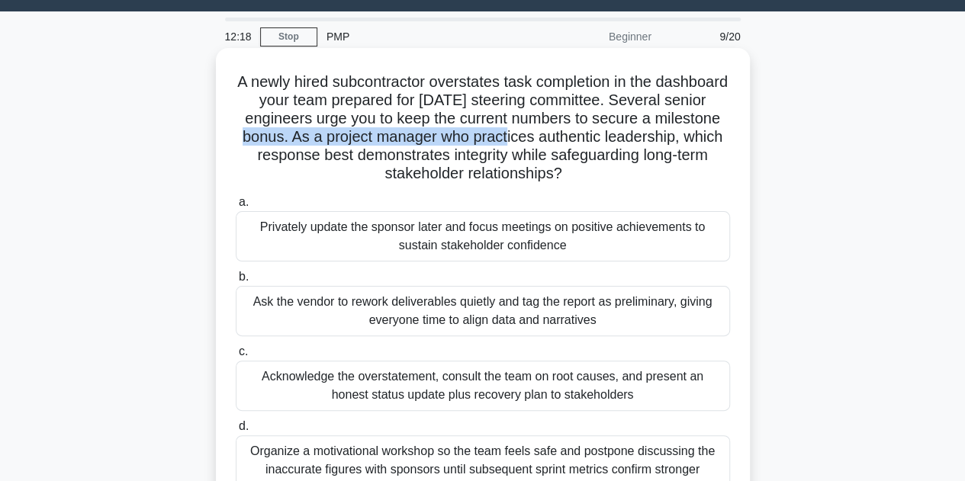
drag, startPoint x: 363, startPoint y: 143, endPoint x: 641, endPoint y: 137, distance: 277.8
click at [641, 137] on h5 "A newly hired subcontractor overstates task completion in the dashboard your te…" at bounding box center [482, 127] width 497 height 111
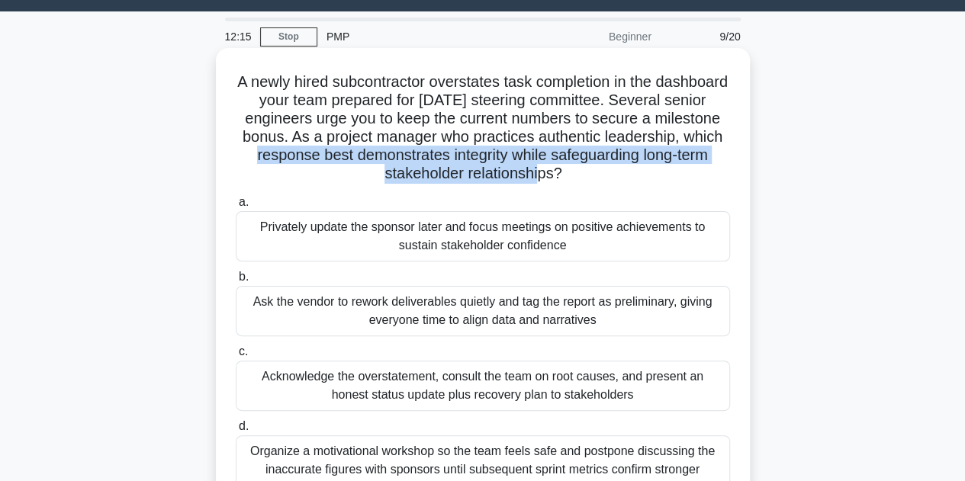
drag, startPoint x: 394, startPoint y: 162, endPoint x: 598, endPoint y: 172, distance: 204.7
click at [598, 172] on h5 "A newly hired subcontractor overstates task completion in the dashboard your te…" at bounding box center [482, 127] width 497 height 111
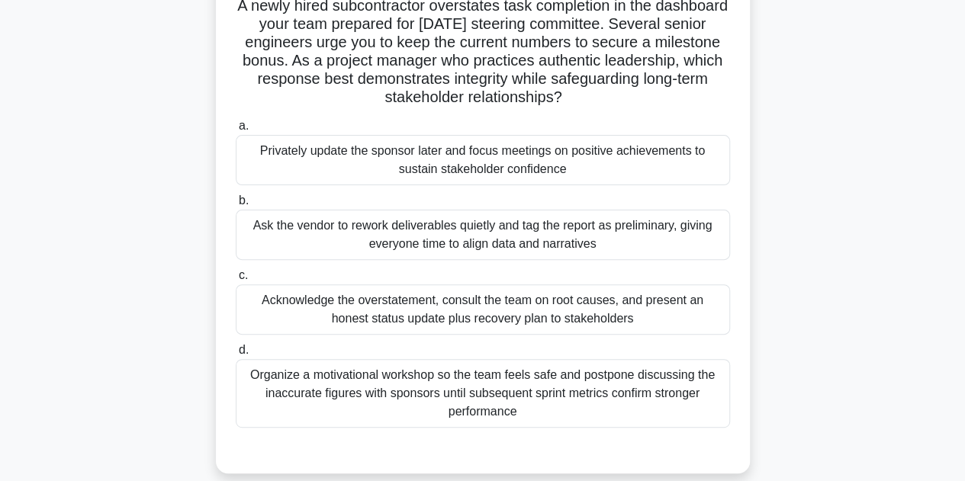
click at [496, 317] on div "Acknowledge the overstatement, consult the team on root causes, and present an …" at bounding box center [483, 310] width 494 height 50
click at [236, 281] on input "c. Acknowledge the overstatement, consult the team on root causes, and present …" at bounding box center [236, 276] width 0 height 10
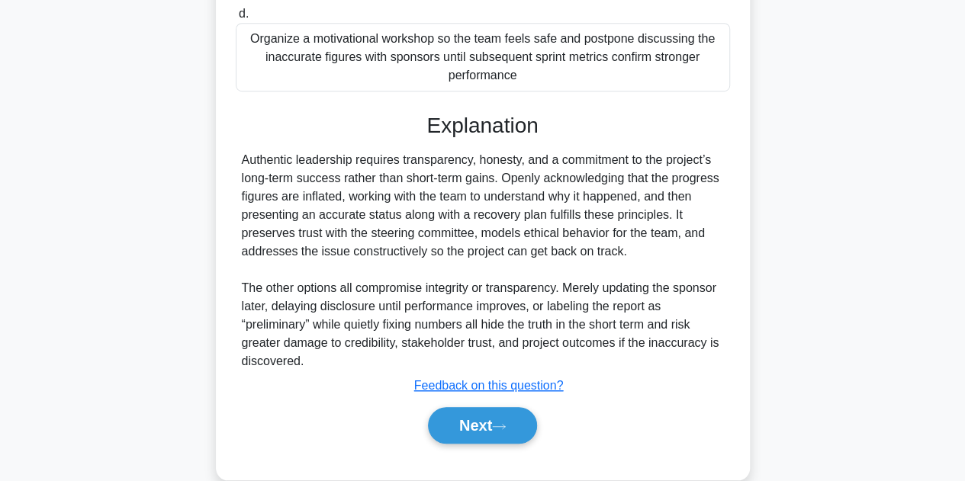
scroll to position [475, 0]
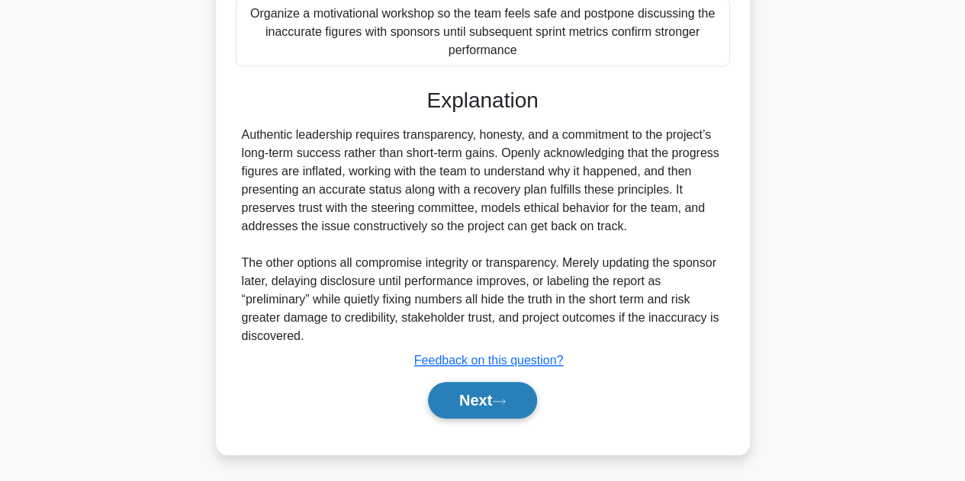
click at [468, 405] on button "Next" at bounding box center [482, 400] width 109 height 37
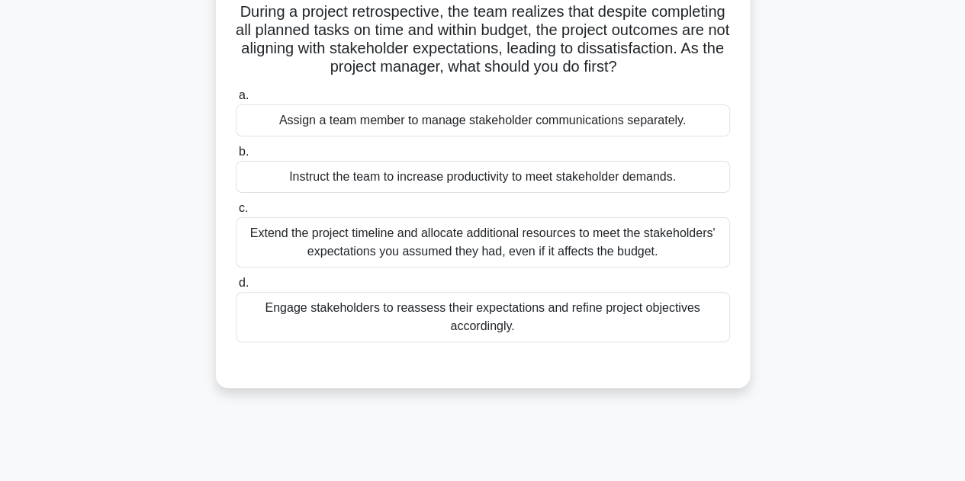
scroll to position [37, 0]
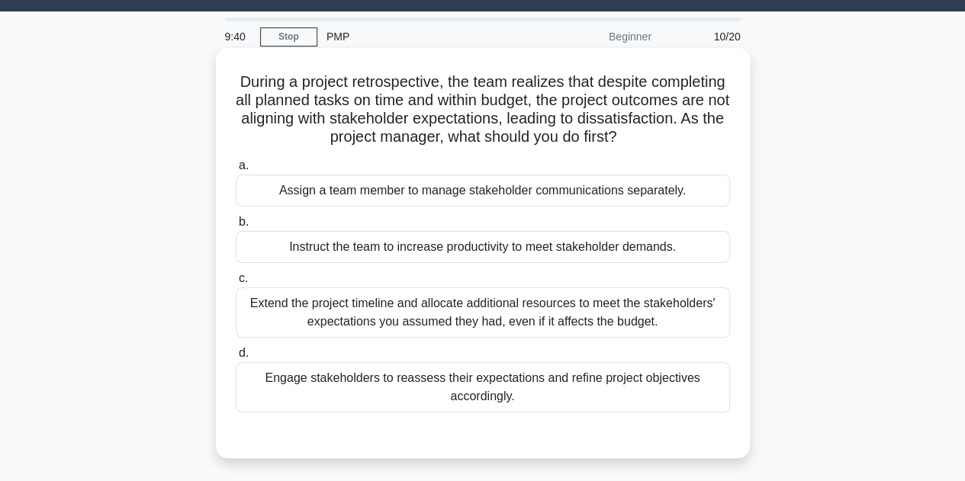
click at [476, 399] on div "Engage stakeholders to reassess their expectations and refine project objective…" at bounding box center [483, 387] width 494 height 50
click at [236, 359] on input "d. Engage stakeholders to reassess their expectations and refine project object…" at bounding box center [236, 354] width 0 height 10
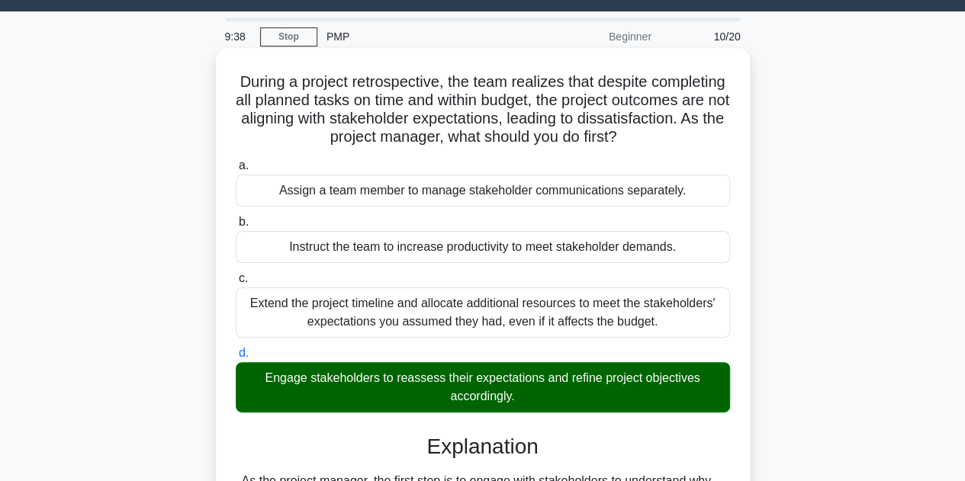
scroll to position [343, 0]
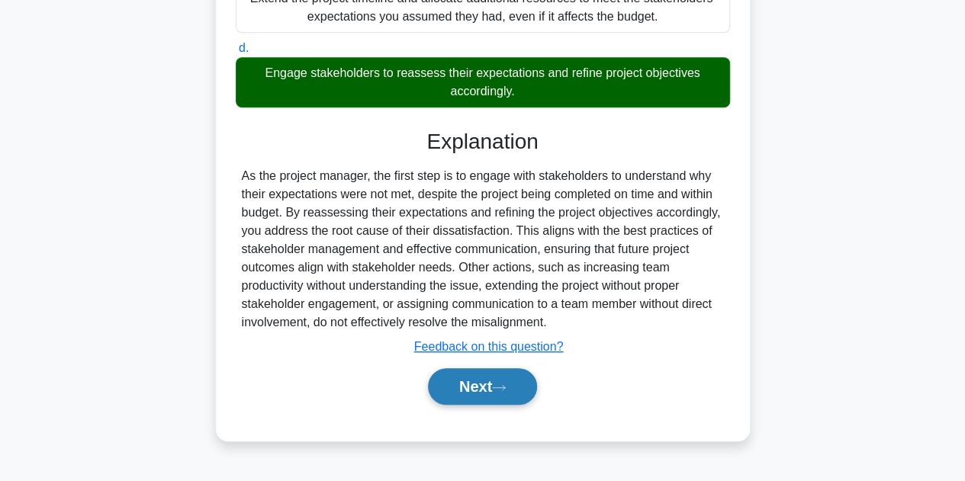
click at [476, 388] on button "Next" at bounding box center [482, 387] width 109 height 37
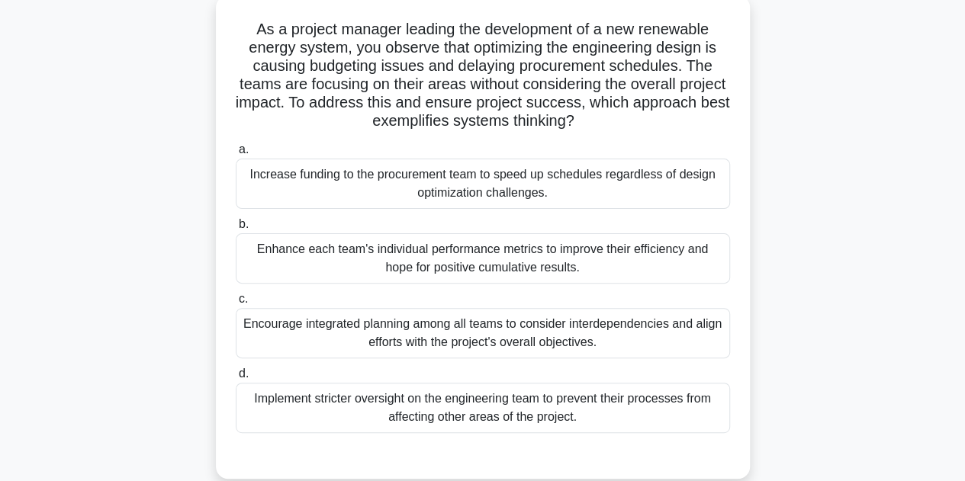
scroll to position [114, 0]
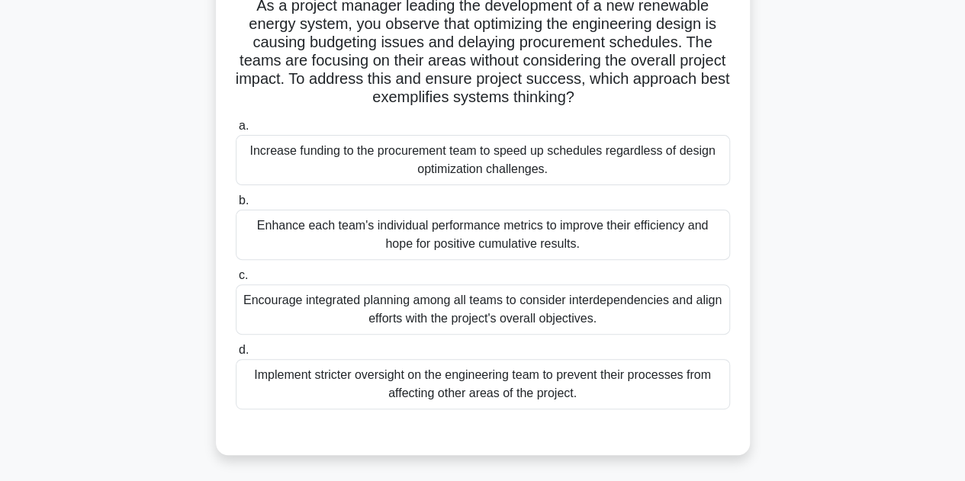
click at [606, 317] on div "Encourage integrated planning among all teams to consider interdependencies and…" at bounding box center [483, 310] width 494 height 50
click at [236, 281] on input "c. Encourage integrated planning among all teams to consider interdependencies …" at bounding box center [236, 276] width 0 height 10
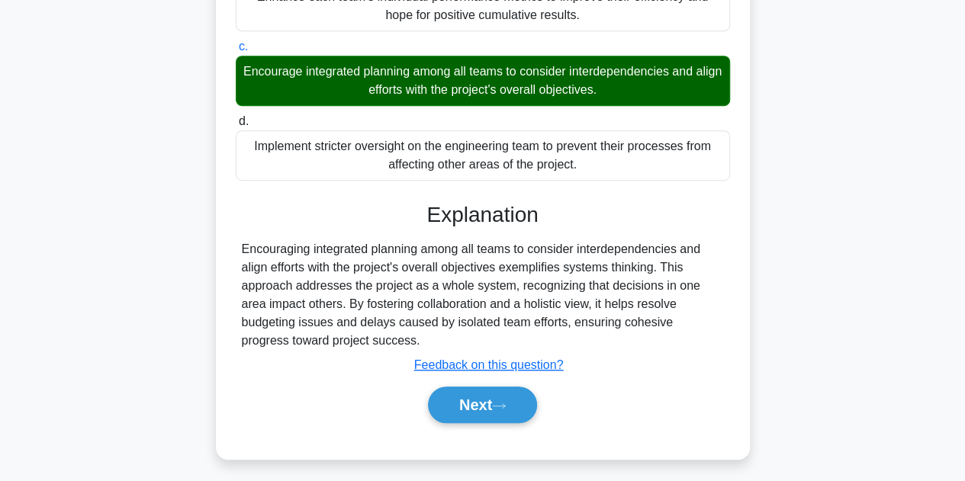
scroll to position [347, 0]
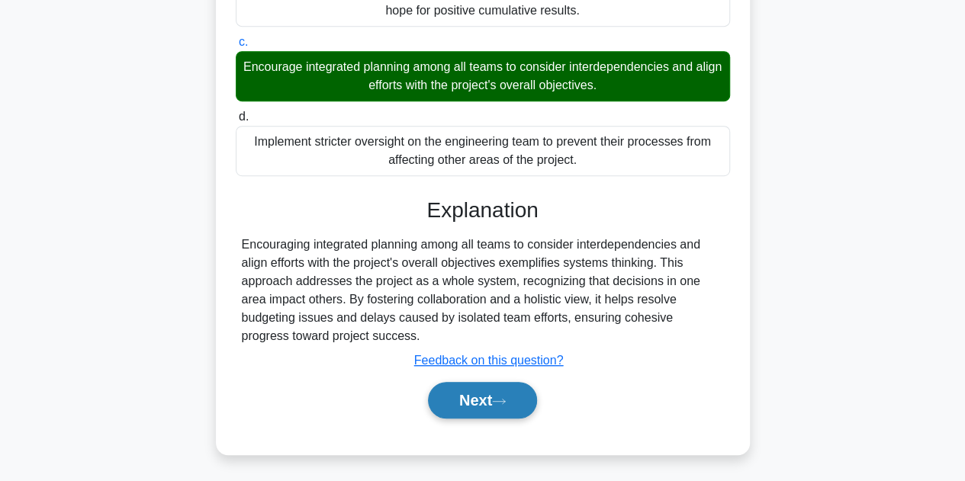
click at [482, 410] on button "Next" at bounding box center [482, 400] width 109 height 37
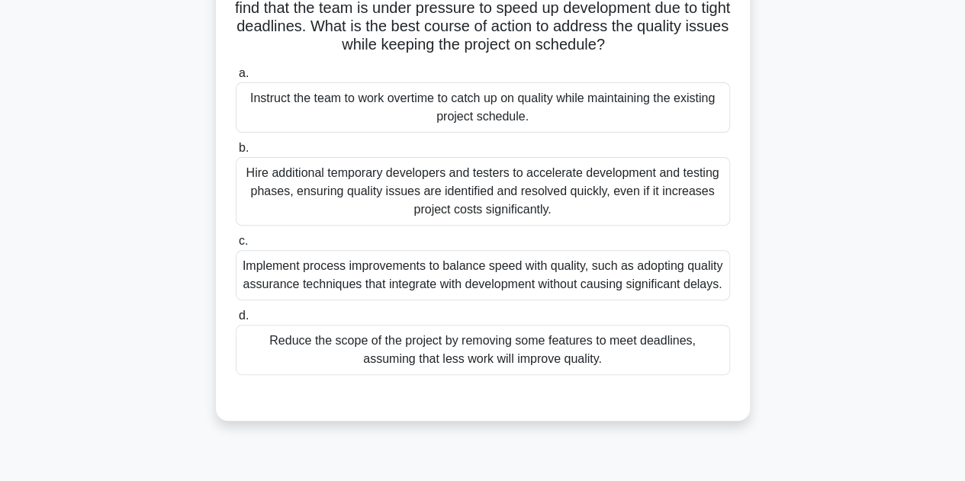
scroll to position [190, 0]
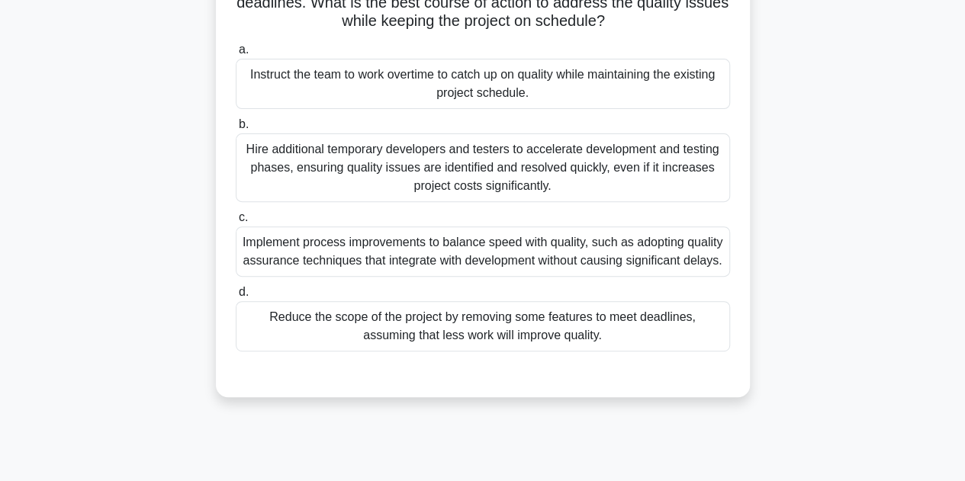
click at [568, 242] on div "Implement process improvements to balance speed with quality, such as adopting …" at bounding box center [483, 252] width 494 height 50
click at [236, 223] on input "c. Implement process improvements to balance speed with quality, such as adopti…" at bounding box center [236, 218] width 0 height 10
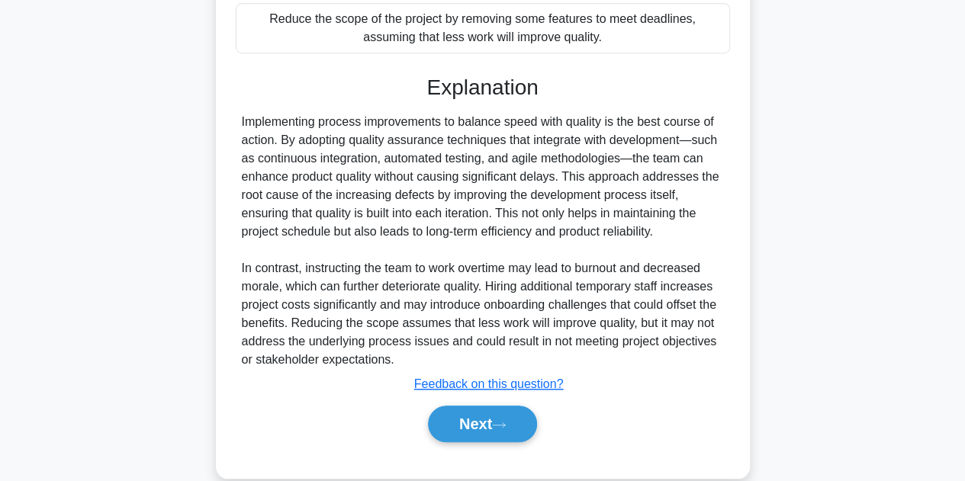
scroll to position [495, 0]
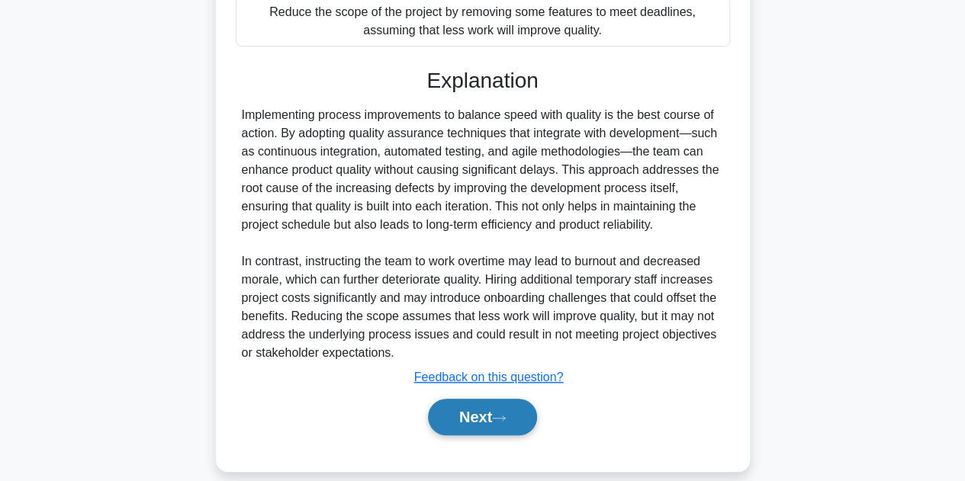
click at [476, 436] on button "Next" at bounding box center [482, 417] width 109 height 37
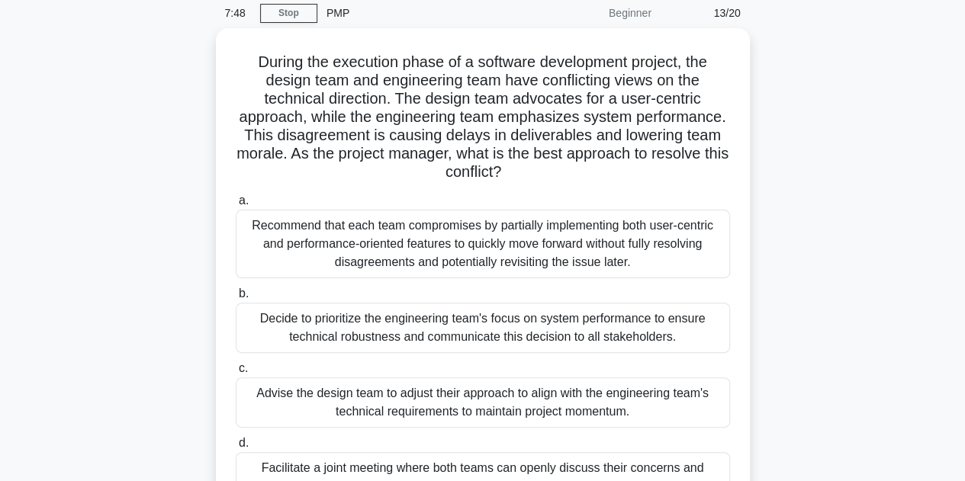
scroll to position [0, 0]
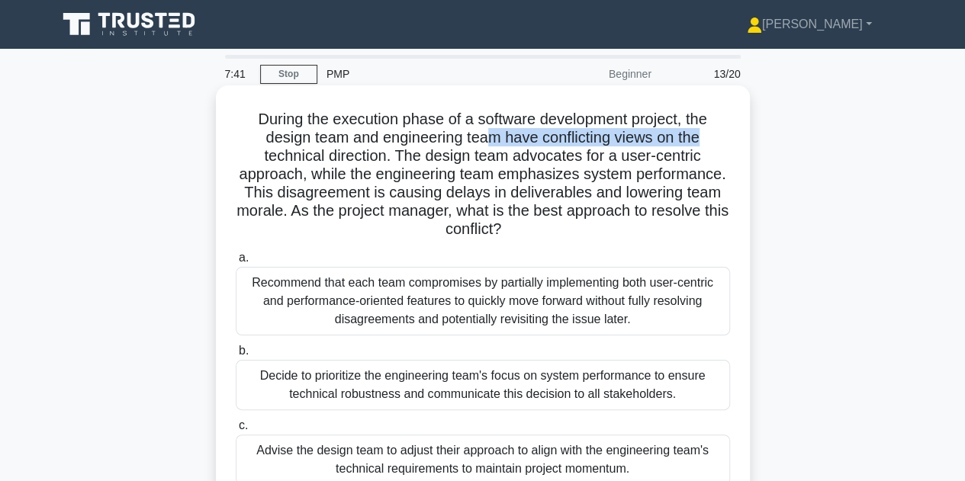
drag, startPoint x: 486, startPoint y: 134, endPoint x: 714, endPoint y: 134, distance: 228.1
click at [714, 134] on h5 "During the execution phase of a software development project, the design team a…" at bounding box center [482, 175] width 497 height 130
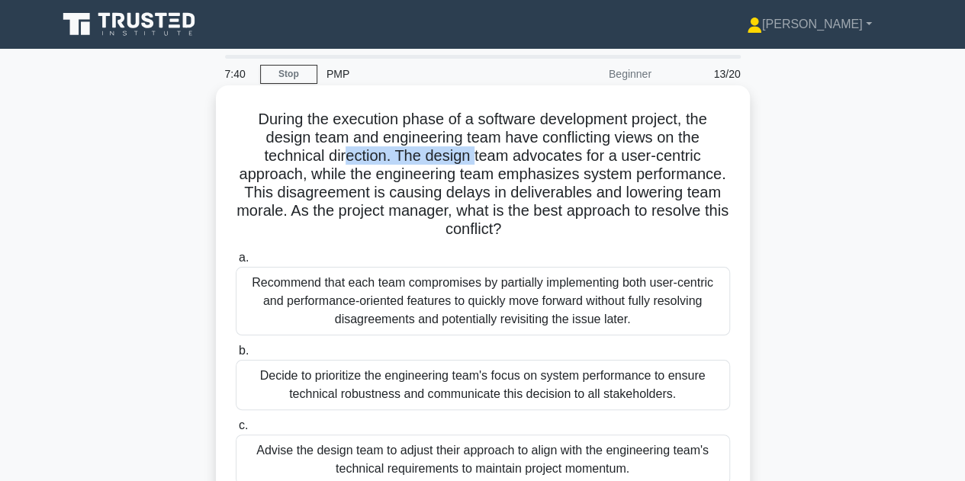
drag, startPoint x: 347, startPoint y: 156, endPoint x: 485, endPoint y: 157, distance: 138.1
click at [478, 159] on h5 "During the execution phase of a software development project, the design team a…" at bounding box center [482, 175] width 497 height 130
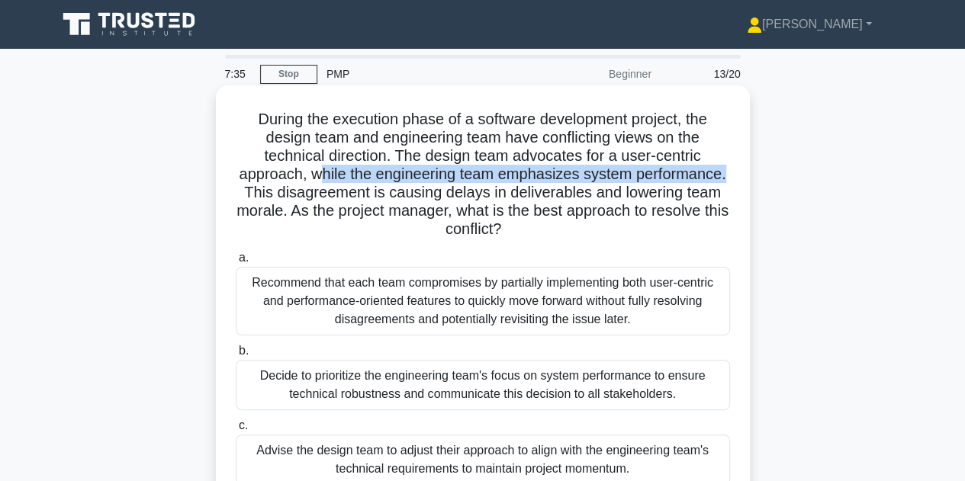
drag, startPoint x: 322, startPoint y: 178, endPoint x: 748, endPoint y: 178, distance: 425.7
click at [748, 178] on div "During the execution phase of a software development project, the design team a…" at bounding box center [483, 354] width 534 height 539
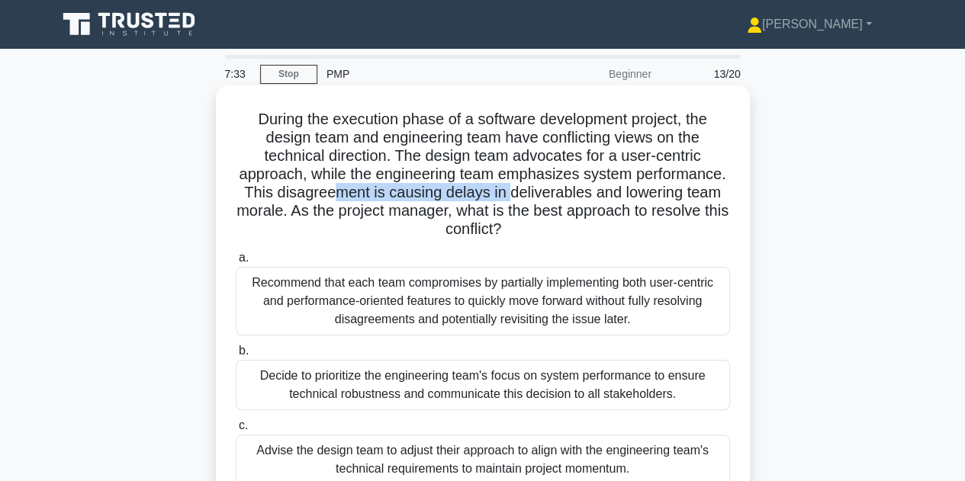
drag, startPoint x: 331, startPoint y: 197, endPoint x: 511, endPoint y: 187, distance: 180.3
click at [511, 187] on h5 "During the execution phase of a software development project, the design team a…" at bounding box center [482, 175] width 497 height 130
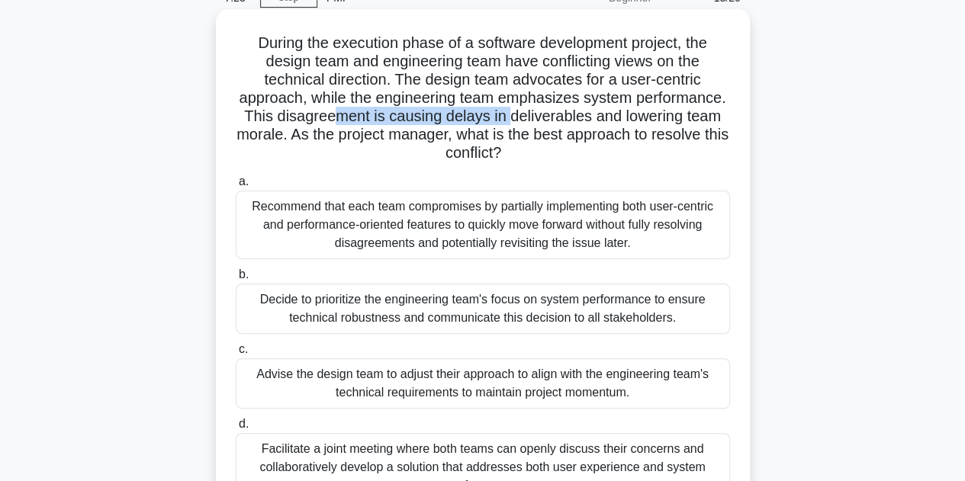
scroll to position [153, 0]
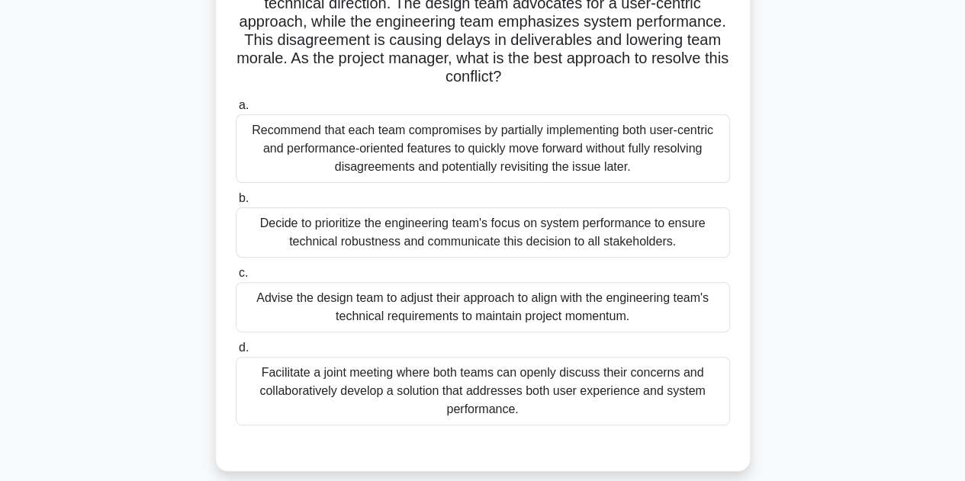
click at [461, 387] on div "Facilitate a joint meeting where both teams can openly discuss their concerns a…" at bounding box center [483, 391] width 494 height 69
click at [236, 353] on input "d. Facilitate a joint meeting where both teams can openly discuss their concern…" at bounding box center [236, 348] width 0 height 10
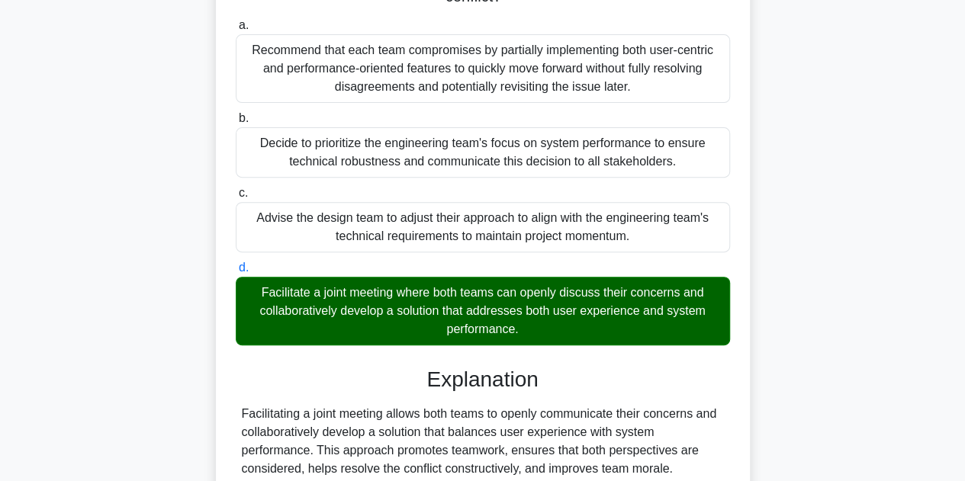
scroll to position [365, 0]
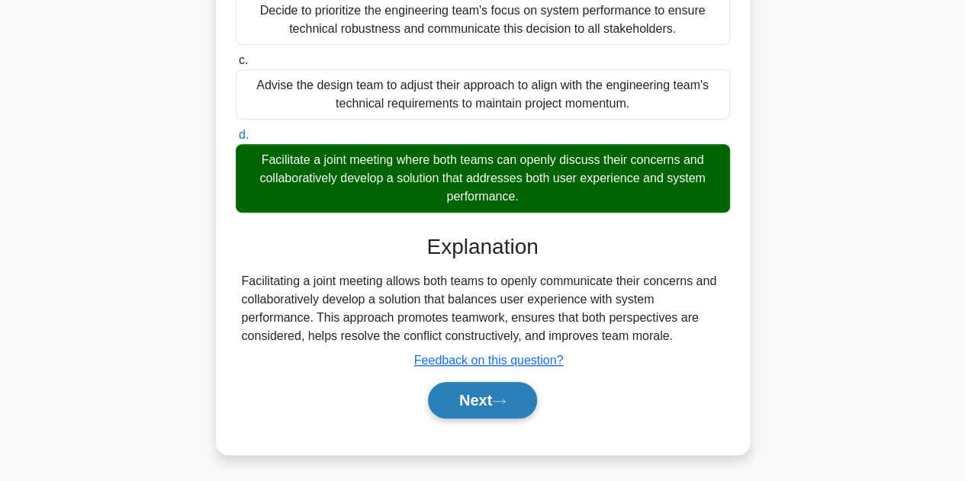
click at [469, 398] on button "Next" at bounding box center [482, 400] width 109 height 37
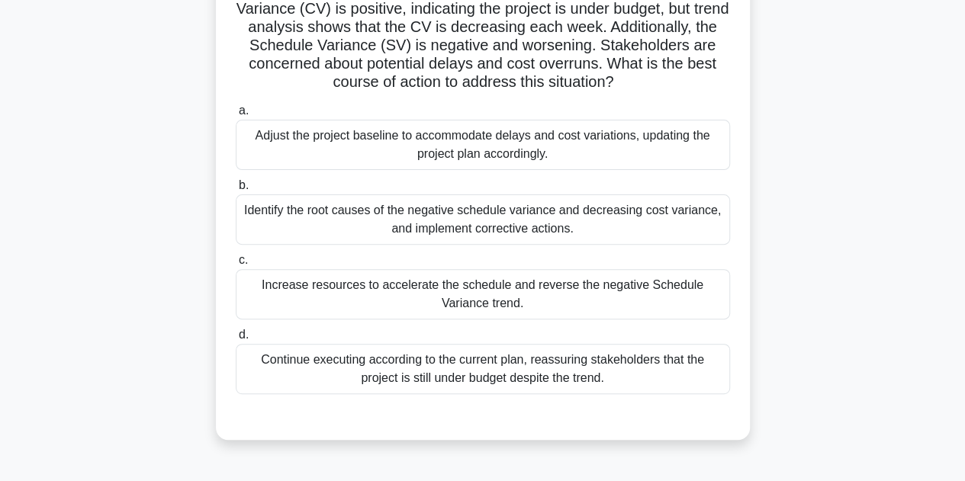
scroll to position [153, 0]
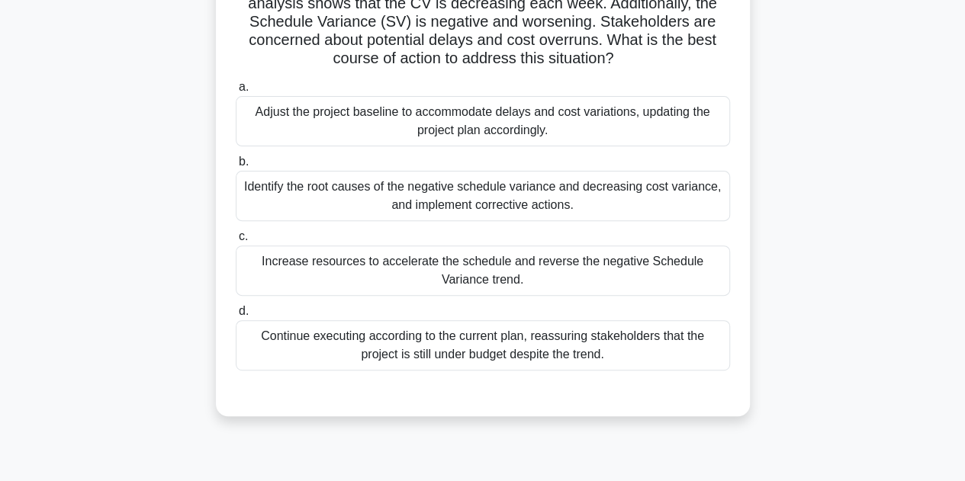
click at [538, 207] on div "Identify the root causes of the negative schedule variance and decreasing cost …" at bounding box center [483, 196] width 494 height 50
click at [236, 167] on input "b. Identify the root causes of the negative schedule variance and decreasing co…" at bounding box center [236, 162] width 0 height 10
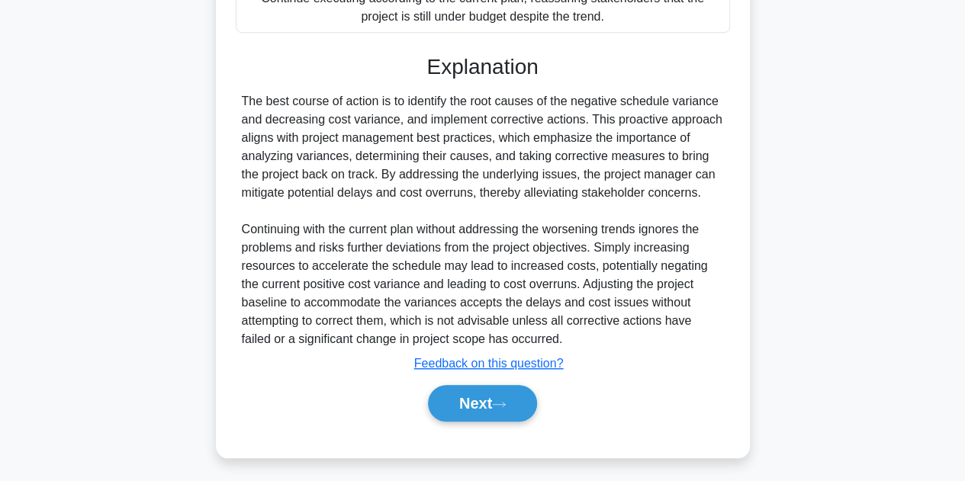
scroll to position [494, 0]
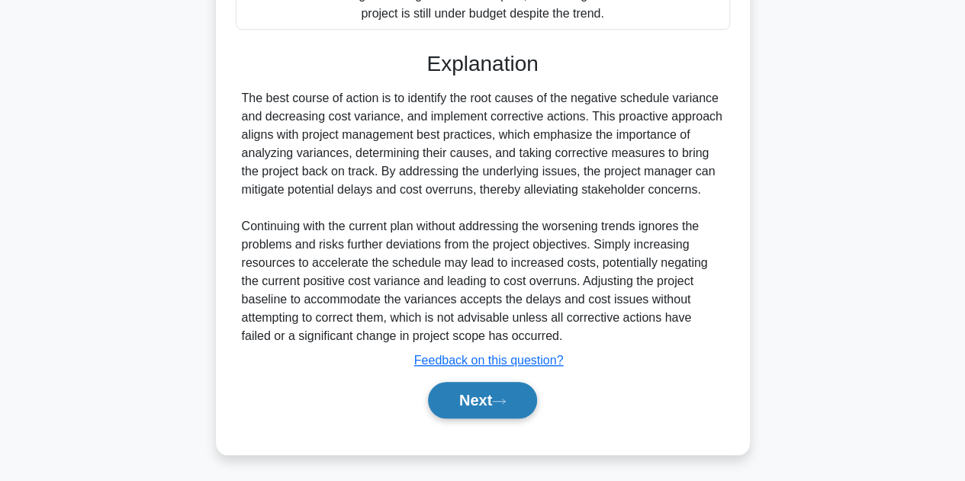
click at [468, 401] on button "Next" at bounding box center [482, 400] width 109 height 37
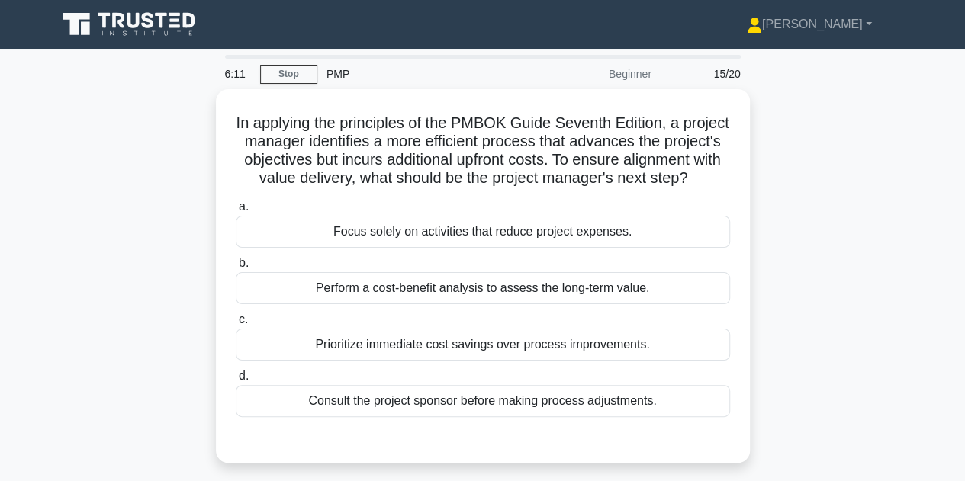
scroll to position [76, 0]
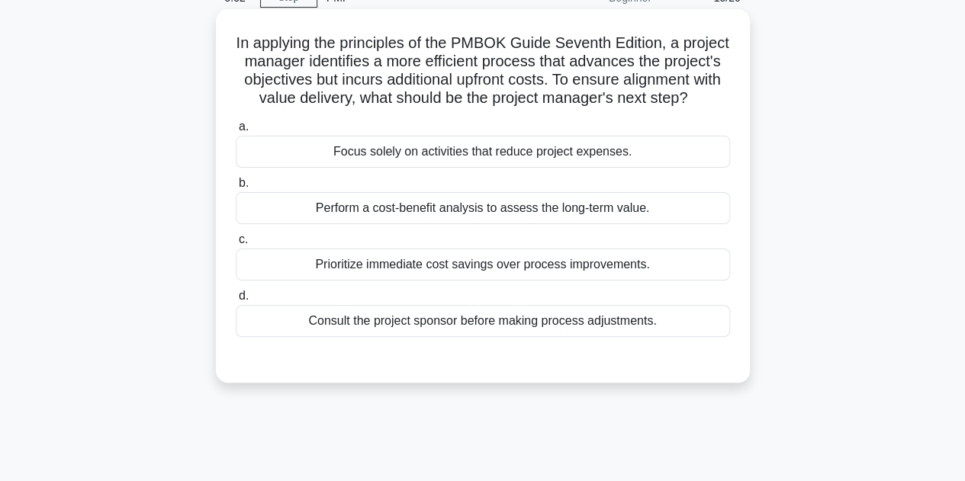
click at [461, 223] on div "Perform a cost-benefit analysis to assess the long-term value." at bounding box center [483, 208] width 494 height 32
click at [236, 188] on input "b. Perform a cost-benefit analysis to assess the long-term value." at bounding box center [236, 184] width 0 height 10
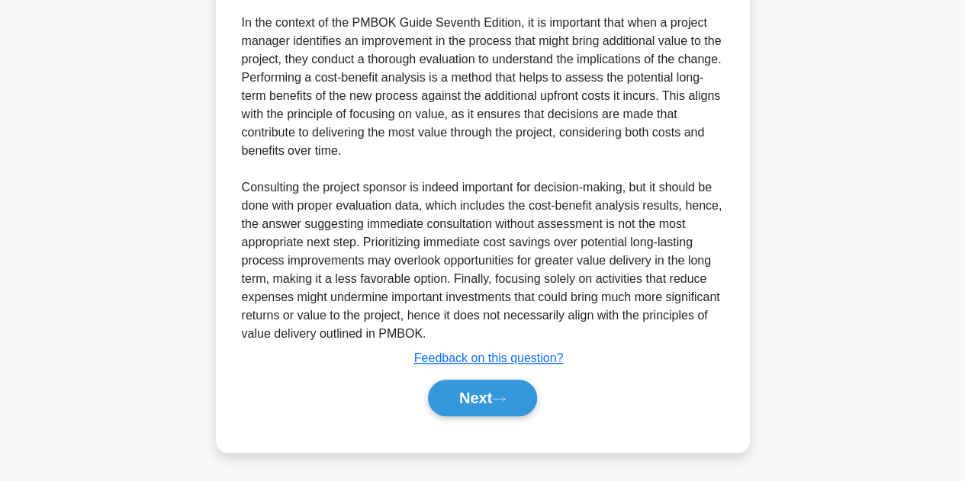
scroll to position [475, 0]
click at [491, 389] on button "Next" at bounding box center [482, 398] width 109 height 37
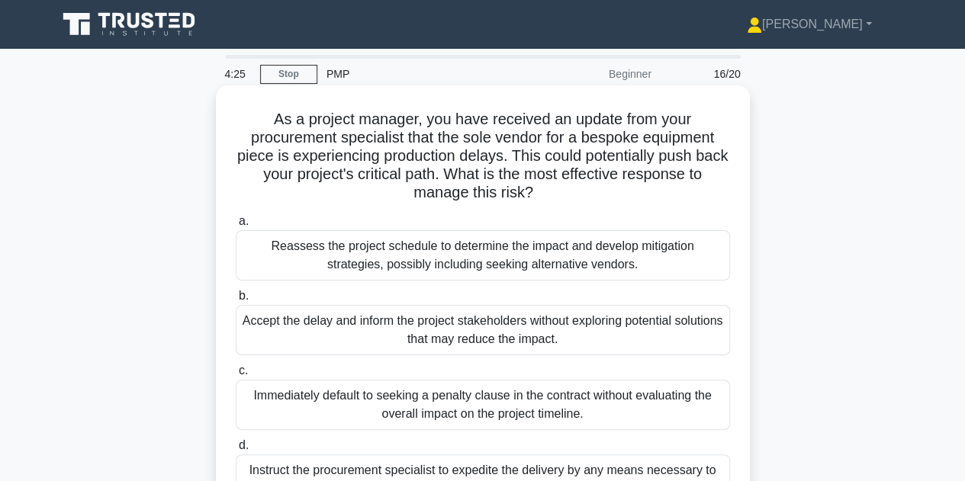
scroll to position [76, 0]
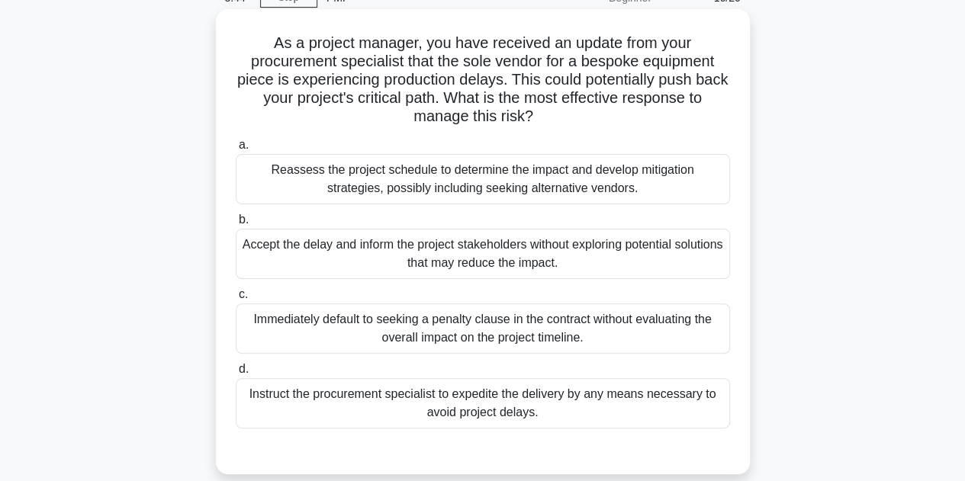
click at [574, 341] on div "Immediately default to seeking a penalty clause in the contract without evaluat…" at bounding box center [483, 329] width 494 height 50
click at [236, 300] on input "c. Immediately default to seeking a penalty clause in the contract without eval…" at bounding box center [236, 295] width 0 height 10
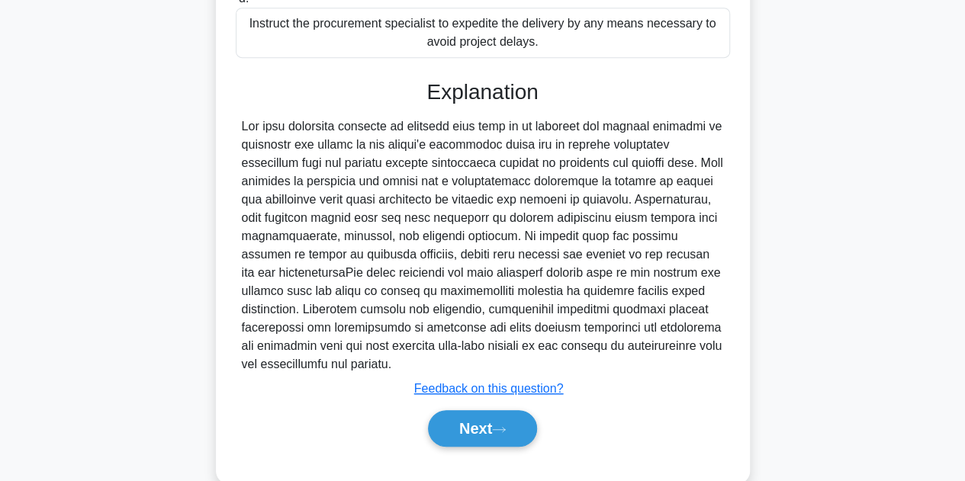
scroll to position [458, 0]
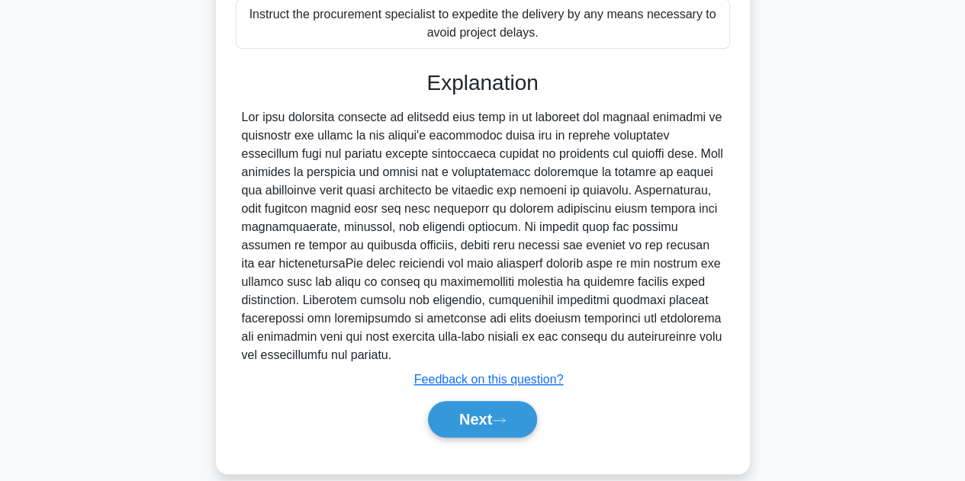
drag, startPoint x: 241, startPoint y: 112, endPoint x: 600, endPoint y: 352, distance: 431.2
click at [600, 352] on div at bounding box center [483, 236] width 482 height 256
copy div "The most effective response to managing this risk is to reassess the project sc…"
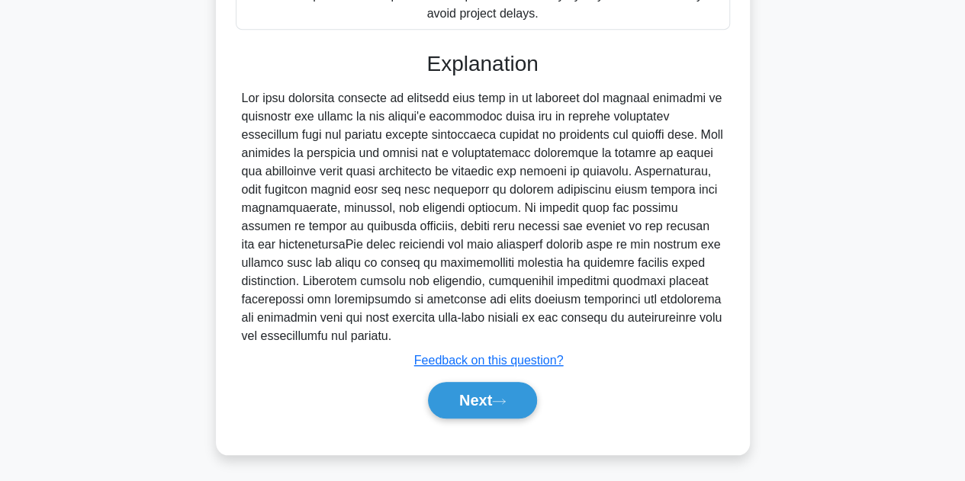
scroll to position [478, 0]
click at [465, 387] on button "Next" at bounding box center [482, 399] width 109 height 37
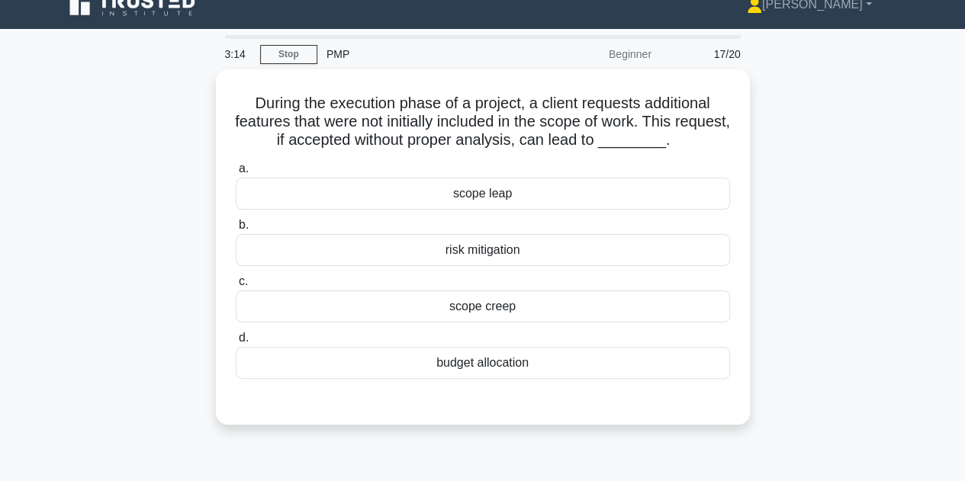
scroll to position [0, 0]
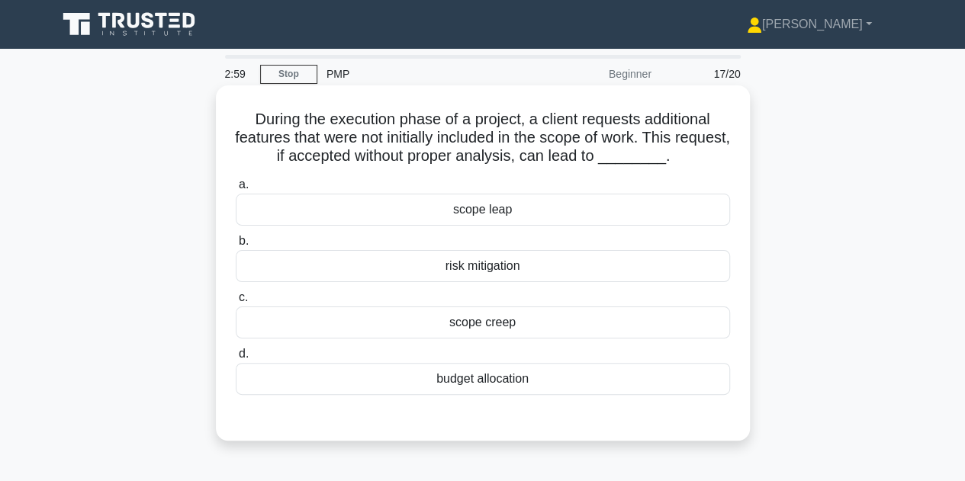
click at [478, 328] on div "scope creep" at bounding box center [483, 323] width 494 height 32
click at [236, 303] on input "c. scope creep" at bounding box center [236, 298] width 0 height 10
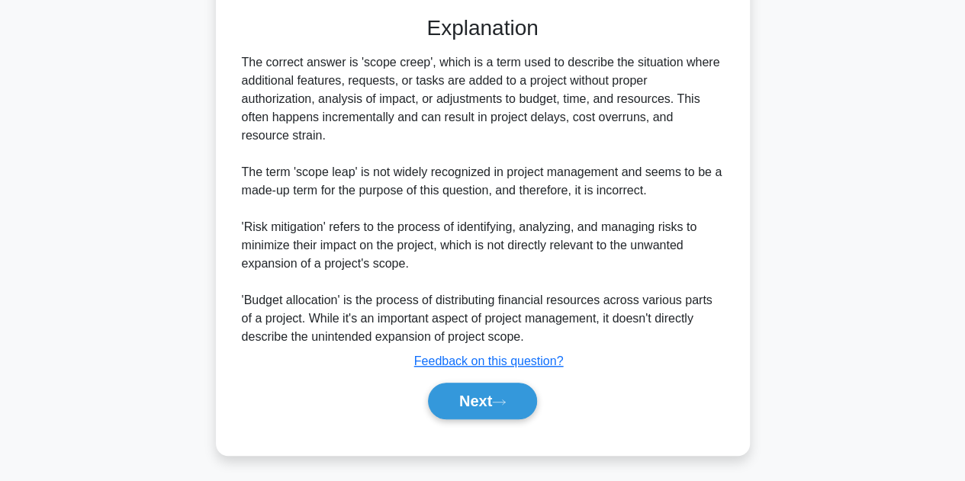
scroll to position [402, 0]
click at [468, 397] on button "Next" at bounding box center [482, 400] width 109 height 37
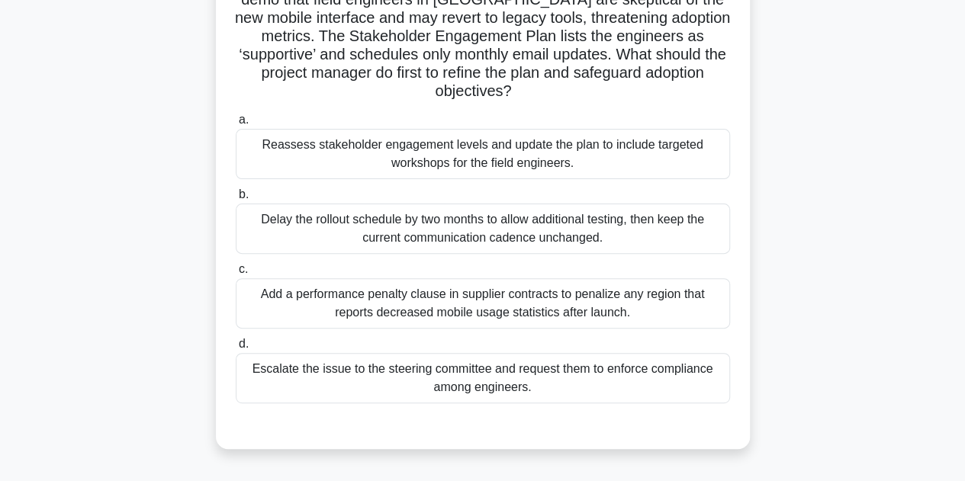
scroll to position [114, 0]
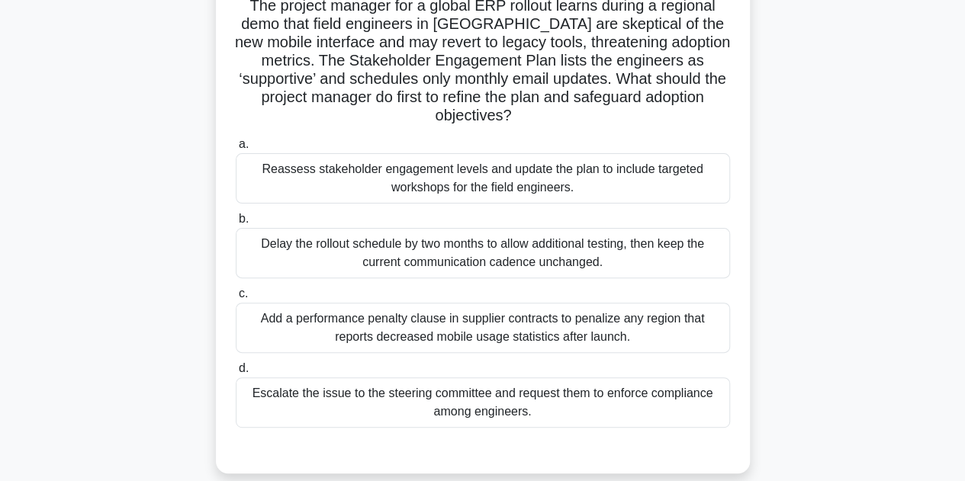
click at [580, 185] on div "Reassess stakeholder engagement levels and update the plan to include targeted …" at bounding box center [483, 178] width 494 height 50
click at [236, 150] on input "a. Reassess stakeholder engagement levels and update the plan to include target…" at bounding box center [236, 145] width 0 height 10
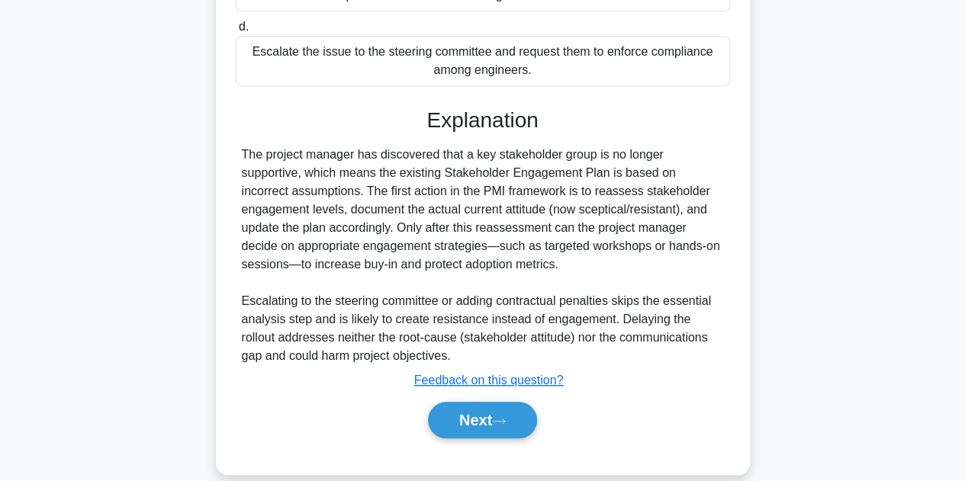
scroll to position [475, 0]
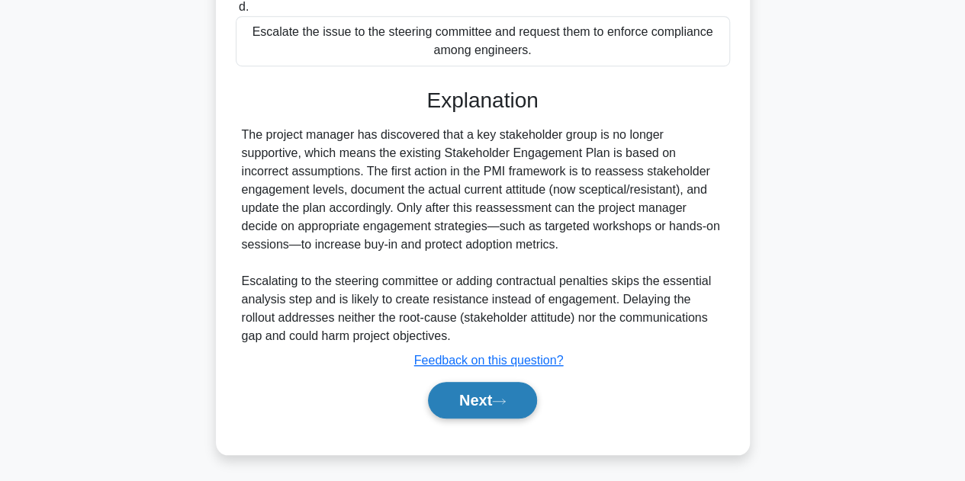
click at [484, 396] on button "Next" at bounding box center [482, 400] width 109 height 37
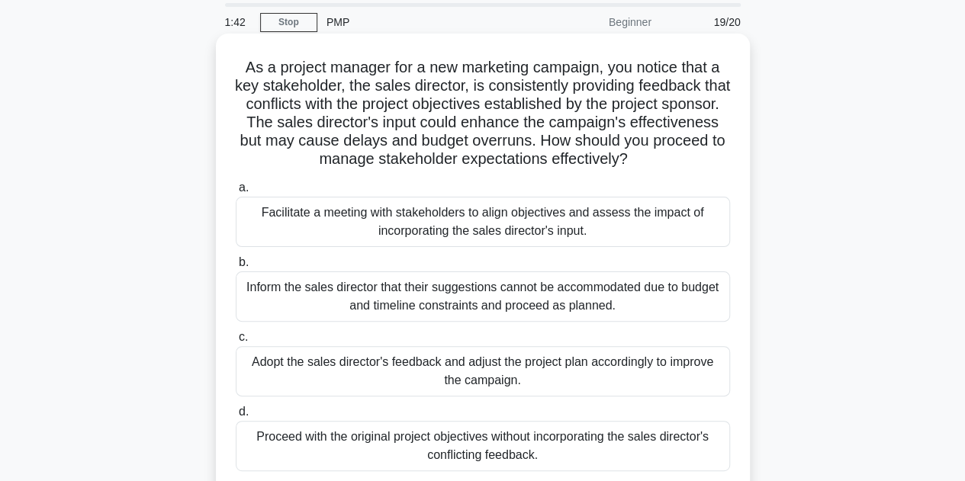
scroll to position [76, 0]
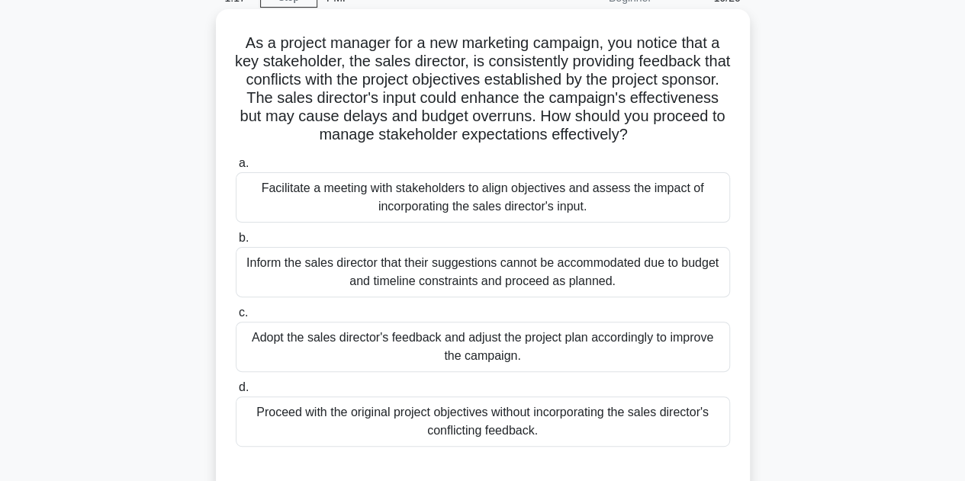
click at [523, 207] on div "Facilitate a meeting with stakeholders to align objectives and assess the impac…" at bounding box center [483, 197] width 494 height 50
click at [236, 169] on input "a. Facilitate a meeting with stakeholders to align objectives and assess the im…" at bounding box center [236, 164] width 0 height 10
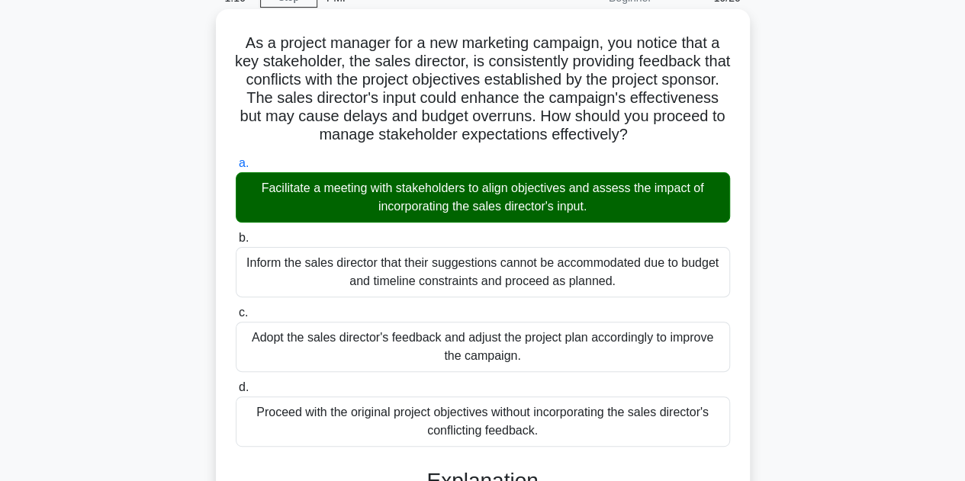
scroll to position [381, 0]
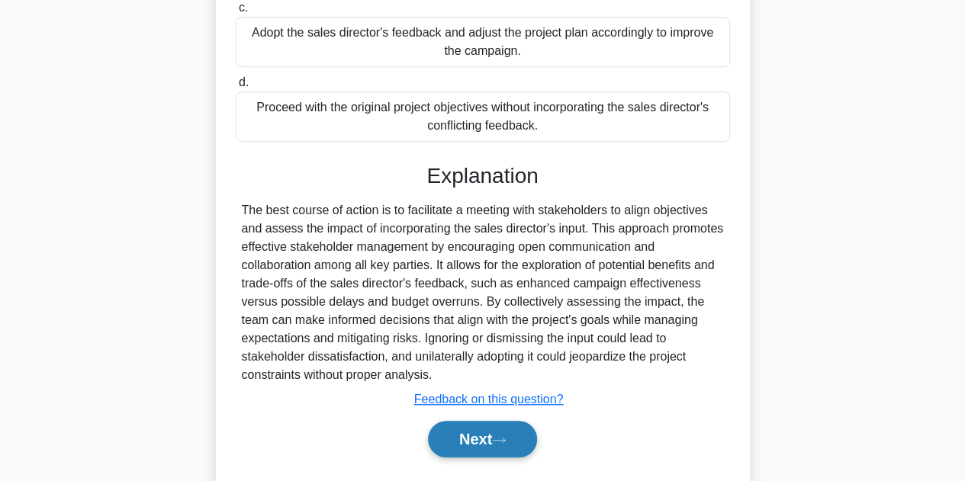
click at [491, 439] on button "Next" at bounding box center [482, 439] width 109 height 37
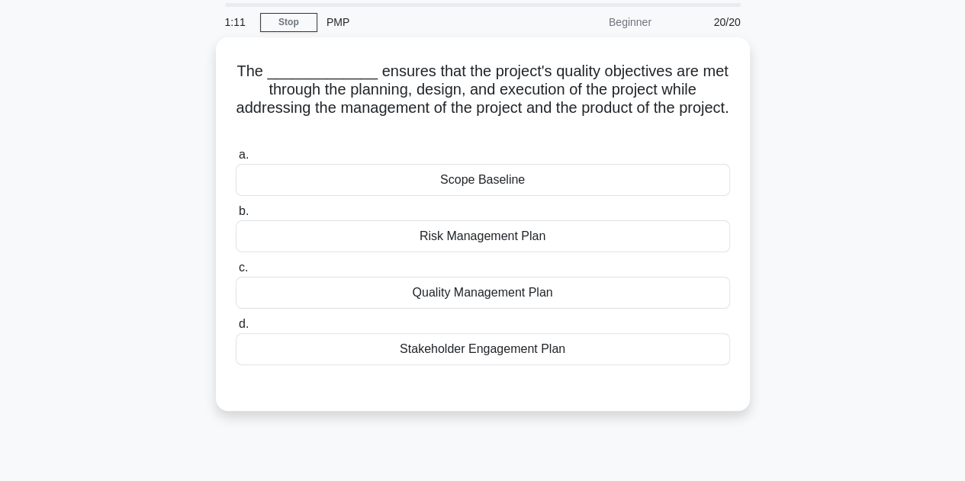
scroll to position [76, 0]
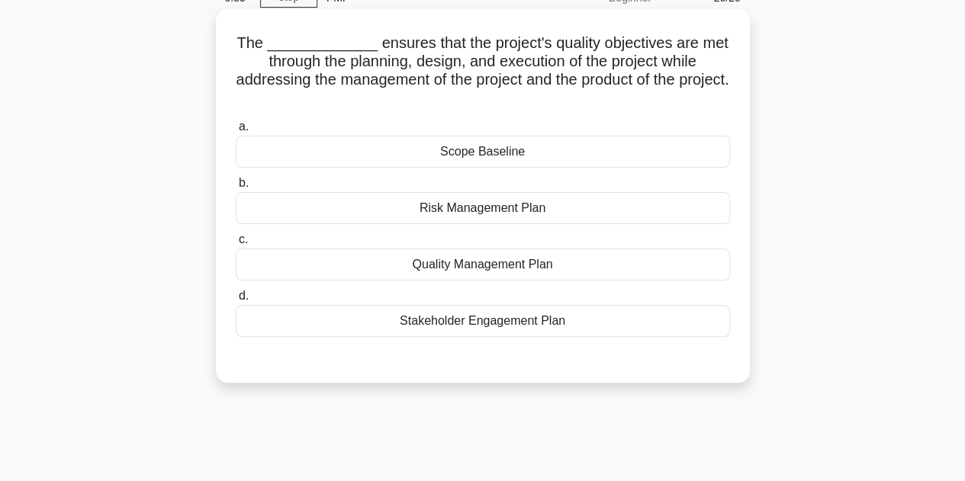
click at [514, 155] on div "Scope Baseline" at bounding box center [483, 152] width 494 height 32
click at [236, 132] on input "a. Scope Baseline" at bounding box center [236, 127] width 0 height 10
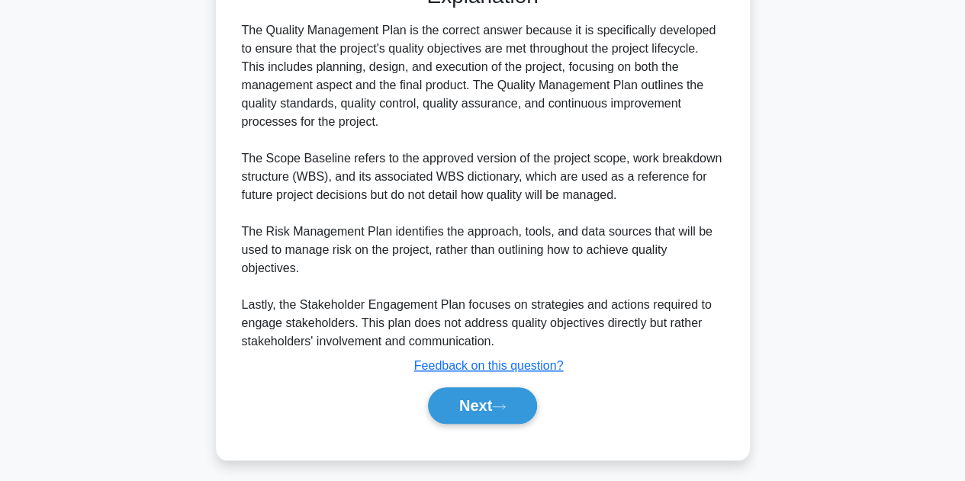
scroll to position [458, 0]
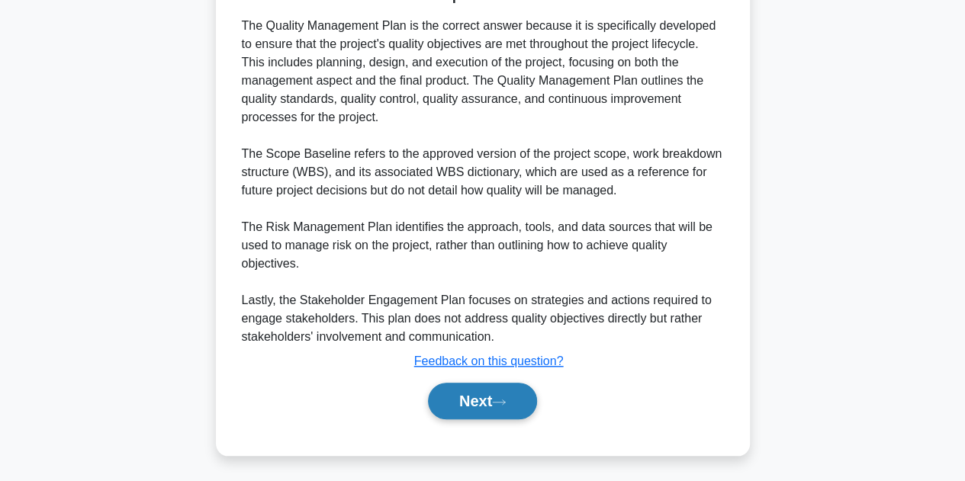
click at [520, 409] on button "Next" at bounding box center [482, 401] width 109 height 37
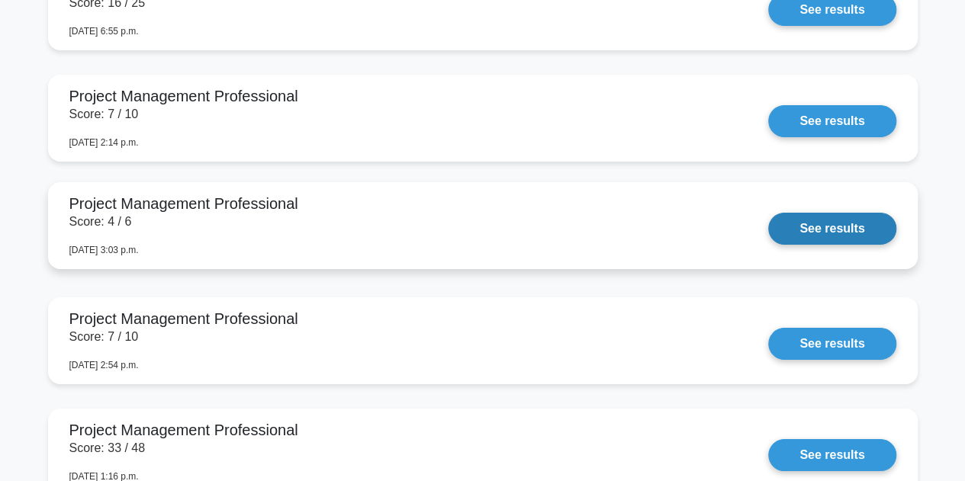
scroll to position [5341, 0]
